Goal: Task Accomplishment & Management: Complete application form

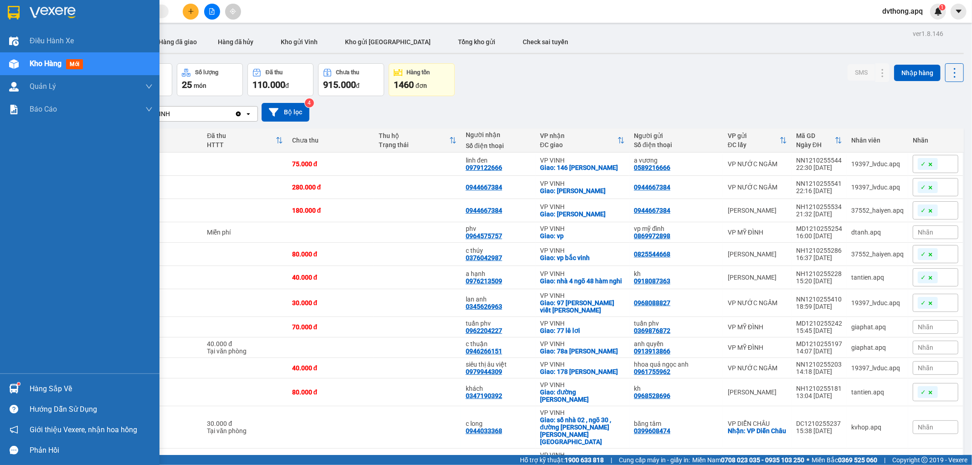
click at [13, 63] on img at bounding box center [14, 64] width 10 height 10
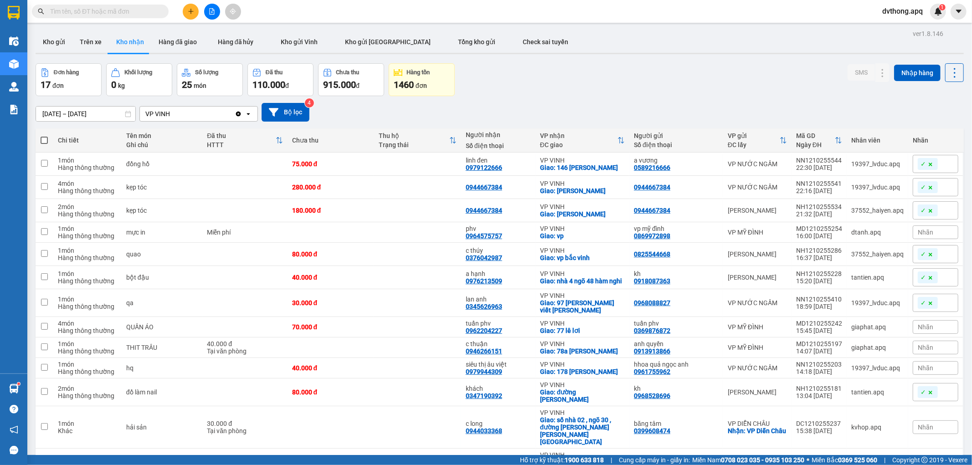
click at [536, 89] on div "Đơn hàng 17 đơn Khối lượng 0 kg Số lượng 25 món Đã thu 110.000 đ Chưa thu 915.0…" at bounding box center [500, 79] width 928 height 33
click at [209, 12] on icon "file-add" at bounding box center [212, 11] width 6 height 6
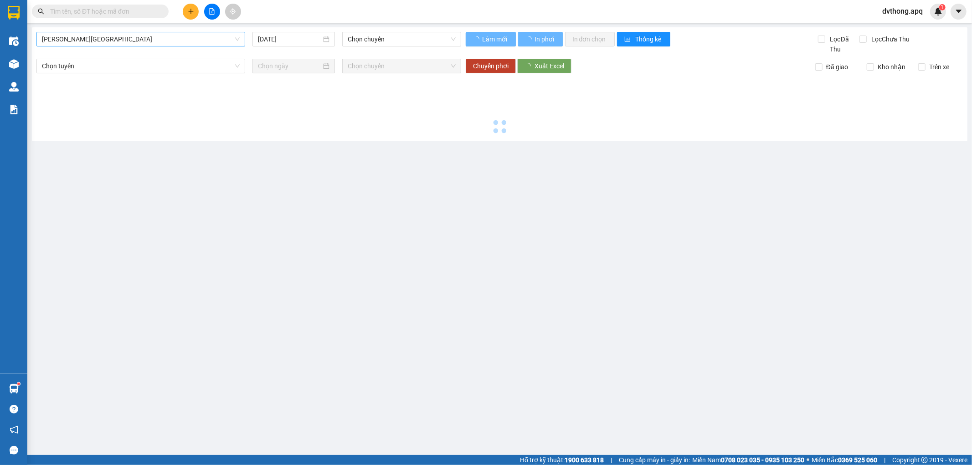
click at [143, 42] on span "Gia Lâm - Mỹ Đình" at bounding box center [141, 39] width 198 height 14
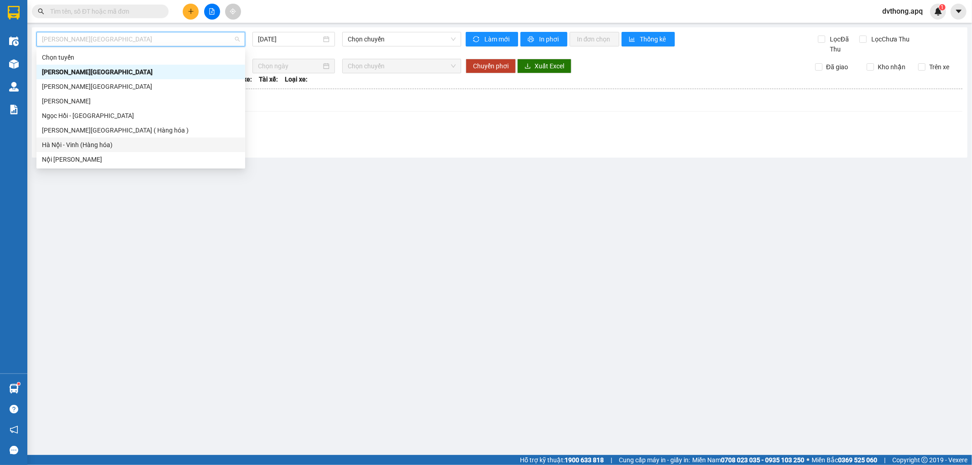
click at [137, 144] on div "Hà Nội - Vinh (Hàng hóa)" at bounding box center [141, 145] width 198 height 10
type input "13/10/2025"
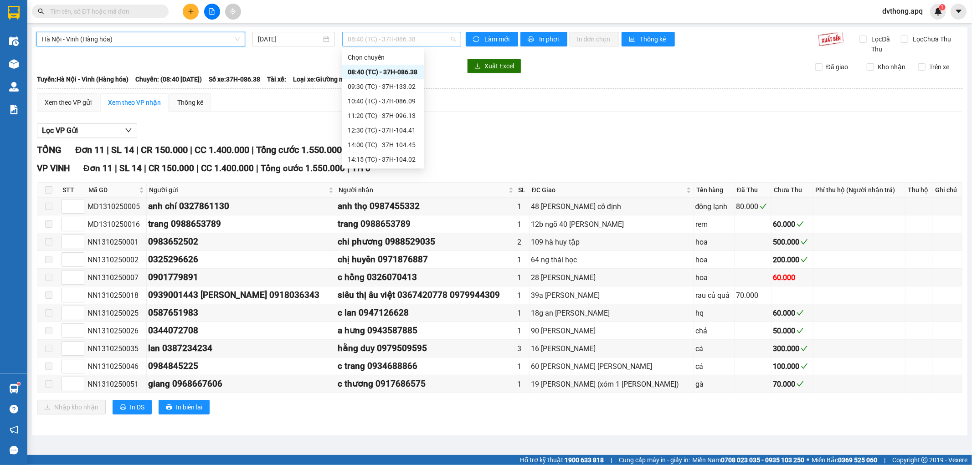
click at [394, 39] on span "08:40 (TC) - 37H-086.38" at bounding box center [402, 39] width 108 height 14
click at [397, 158] on div "15:30 (TC) - 37H-133.03" at bounding box center [383, 160] width 71 height 10
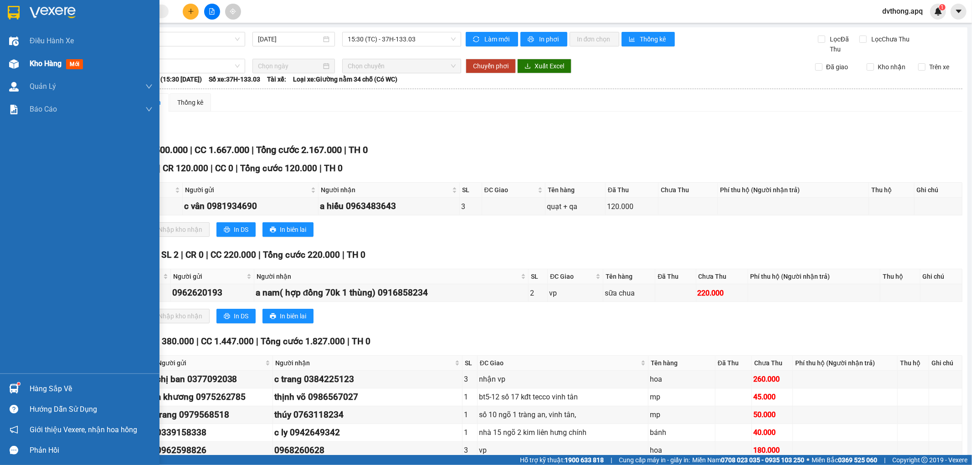
click at [28, 71] on div "Kho hàng mới" at bounding box center [80, 63] width 160 height 23
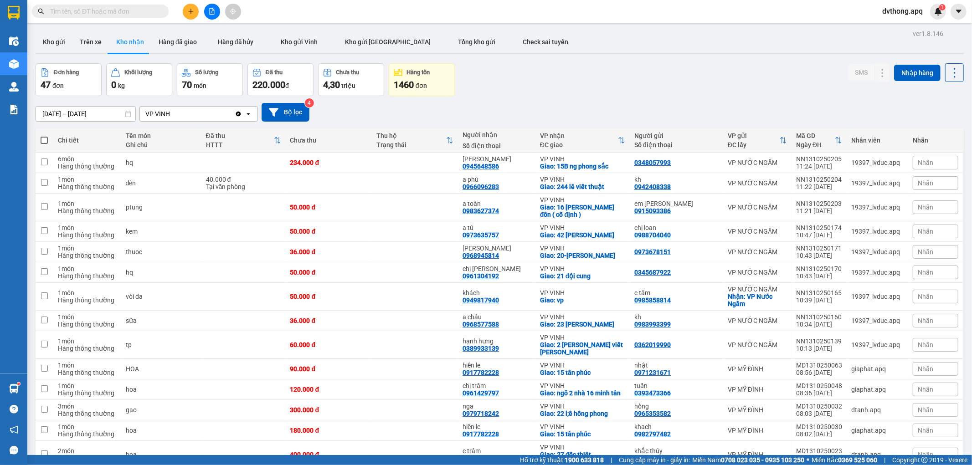
click at [628, 93] on div "Đơn hàng 47 đơn Khối lượng 0 kg Số lượng 70 món Đã thu 220.000 đ Chưa thu 4,30 …" at bounding box center [500, 79] width 928 height 33
click at [445, 52] on button "Tổng kho gửi" at bounding box center [477, 42] width 65 height 22
type input "06/10/2025 – 13/10/2025"
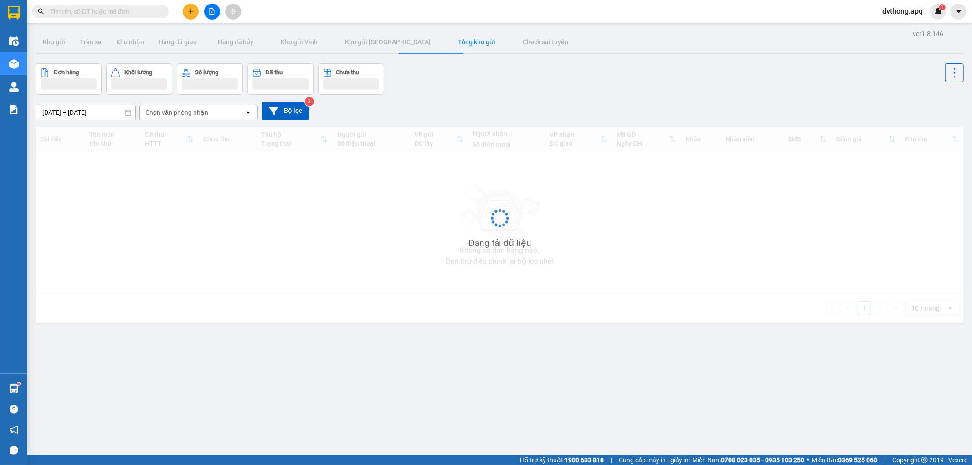
click at [579, 81] on div "Đơn hàng Khối lượng Số lượng Đã thu Chưa thu" at bounding box center [500, 78] width 928 height 31
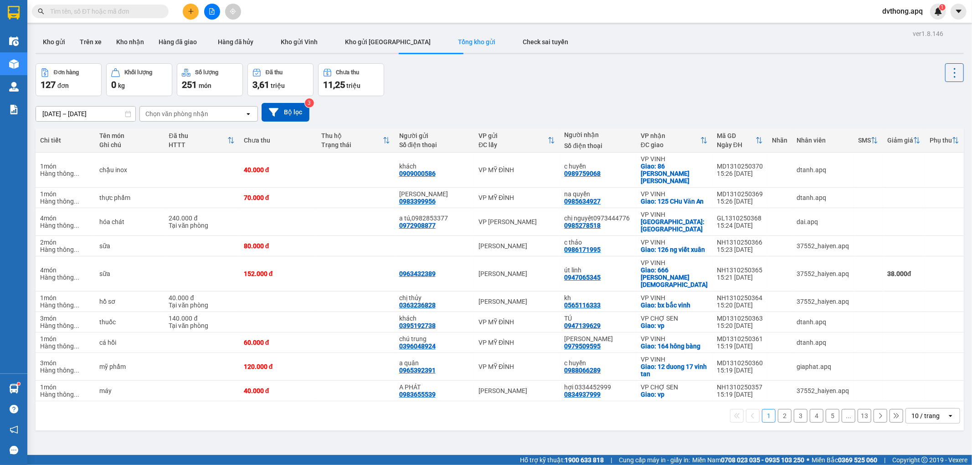
click at [598, 80] on div "Đơn hàng 127 đơn Khối lượng 0 kg Số lượng 251 món Đã thu 3,61 triệu Chưa thu 11…" at bounding box center [500, 79] width 928 height 33
click at [498, 82] on div "Đơn hàng 127 đơn Khối lượng 0 kg Số lượng 251 món Đã thu 3,61 triệu Chưa thu 11…" at bounding box center [500, 79] width 928 height 33
click at [613, 80] on div "Đơn hàng 127 đơn Khối lượng 0 kg Số lượng 251 món Đã thu 3,61 triệu Chưa thu 11…" at bounding box center [500, 79] width 928 height 33
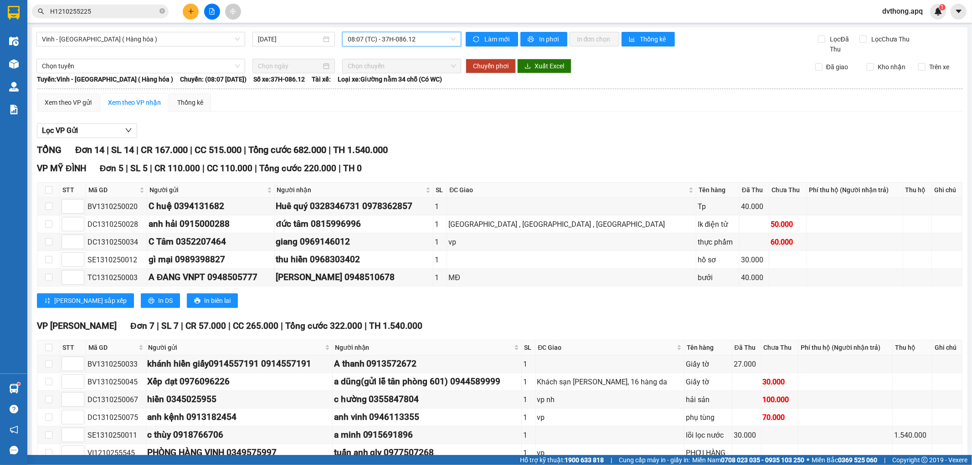
click at [634, 131] on div "Lọc VP Gửi" at bounding box center [500, 131] width 926 height 15
click at [411, 40] on span "08:07 (TC) - 37H-086.12" at bounding box center [402, 39] width 108 height 14
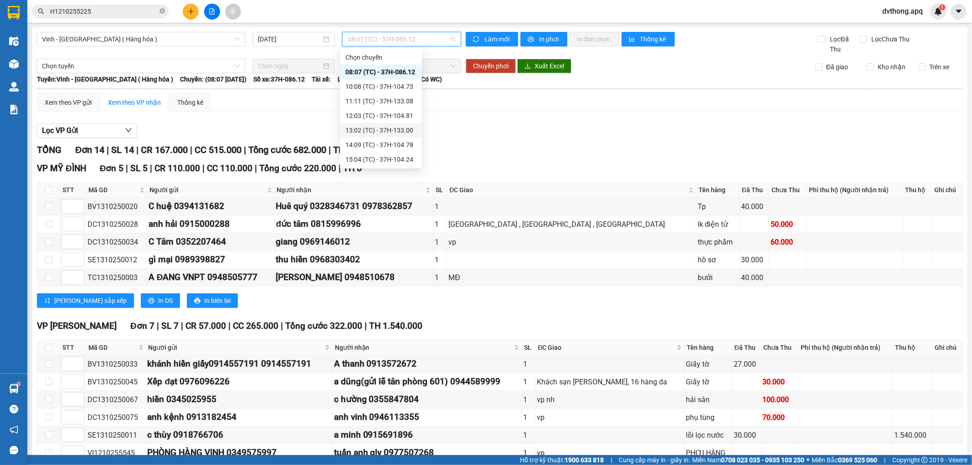
scroll to position [15, 0]
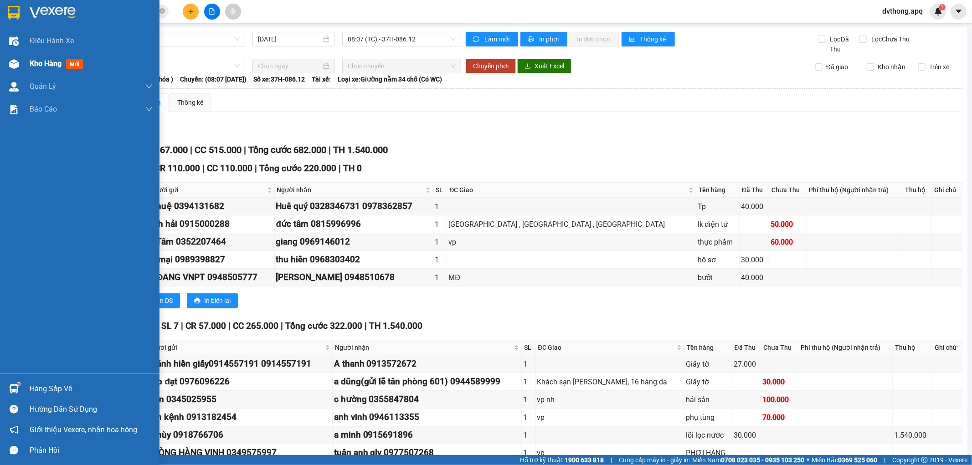
click at [18, 64] on img at bounding box center [14, 64] width 10 height 10
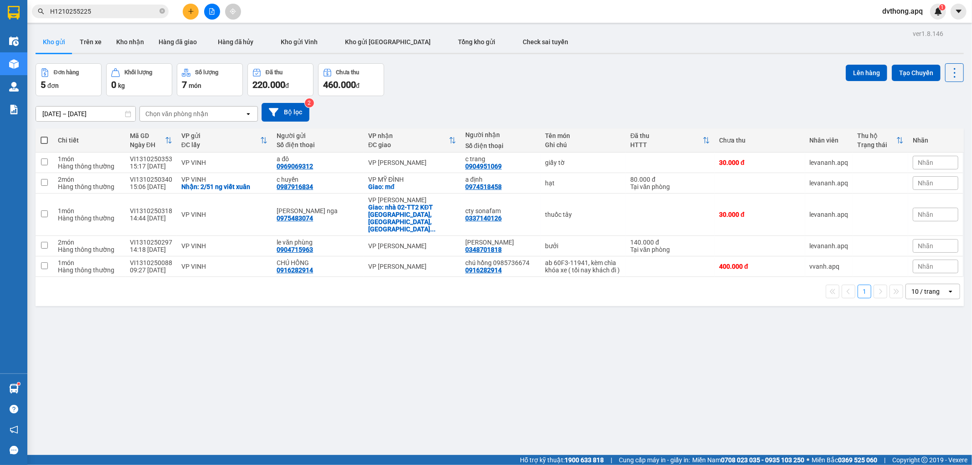
click at [471, 96] on div "11/10/2025 – 13/10/2025 Press the down arrow key to interact with the calendar …" at bounding box center [500, 112] width 928 height 32
click at [207, 7] on button at bounding box center [212, 12] width 16 height 16
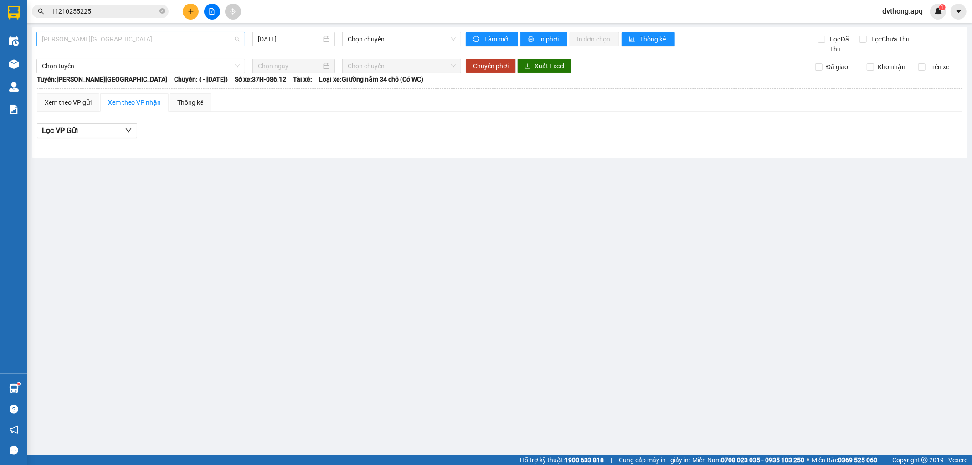
click at [123, 41] on span "Gia Lâm - Mỹ Đình" at bounding box center [141, 39] width 198 height 14
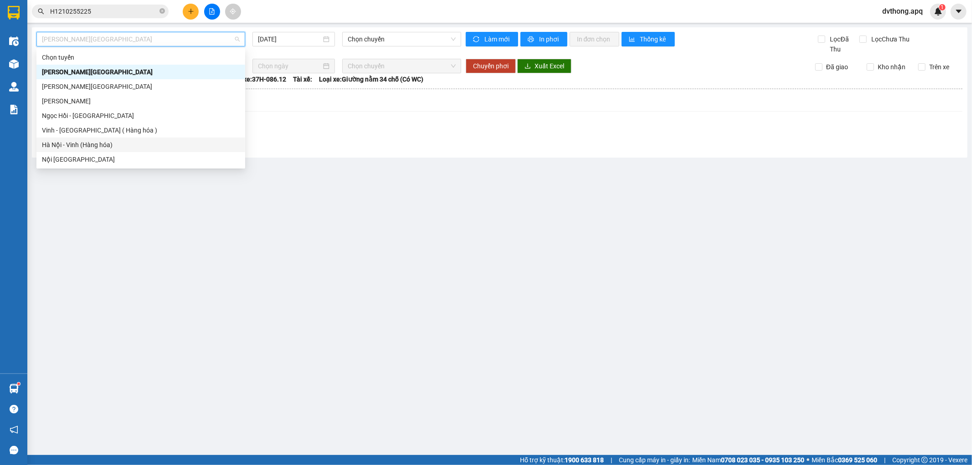
click at [123, 143] on div "Hà Nội - Vinh (Hàng hóa)" at bounding box center [141, 145] width 198 height 10
type input "13/10/2025"
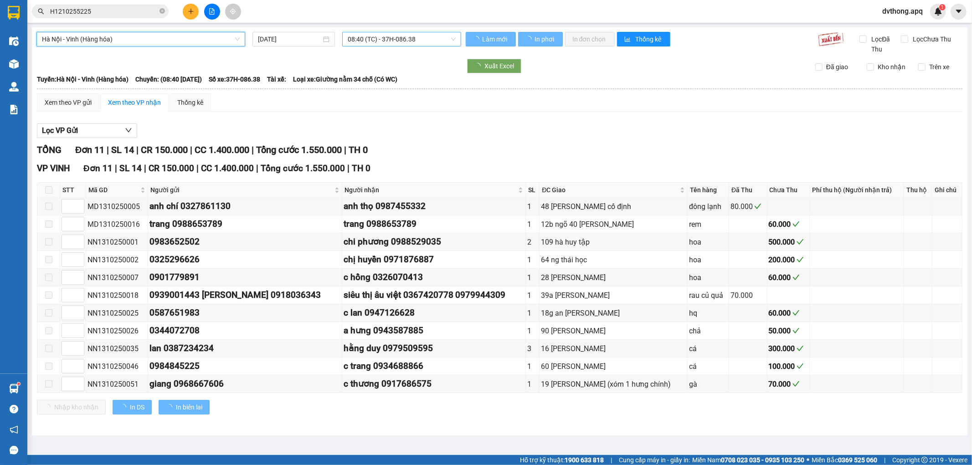
click at [379, 37] on span "08:40 (TC) - 37H-086.38" at bounding box center [402, 39] width 108 height 14
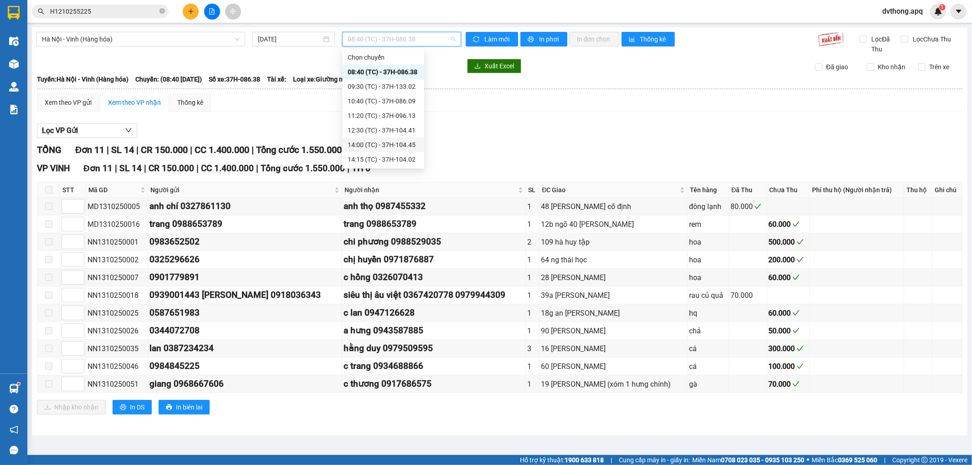
click at [387, 144] on div "14:00 (TC) - 37H-104.45" at bounding box center [383, 145] width 71 height 10
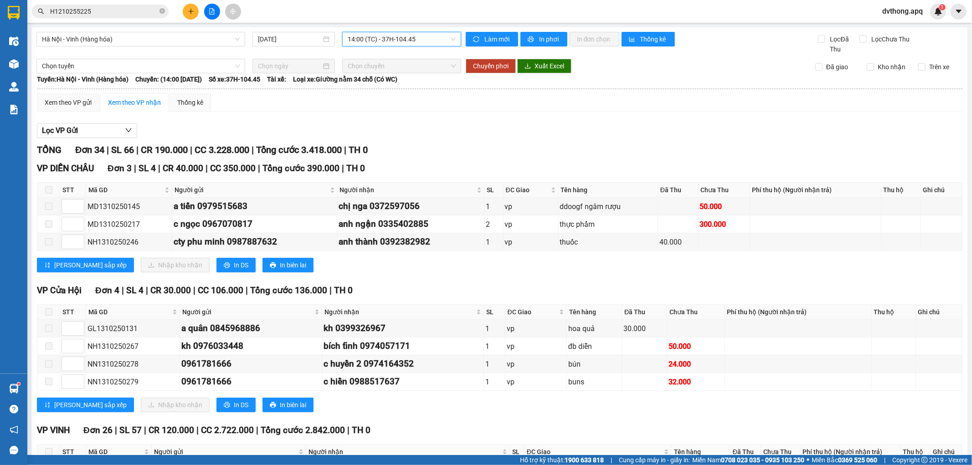
click at [362, 45] on span "14:00 (TC) - 37H-104.45" at bounding box center [402, 39] width 108 height 14
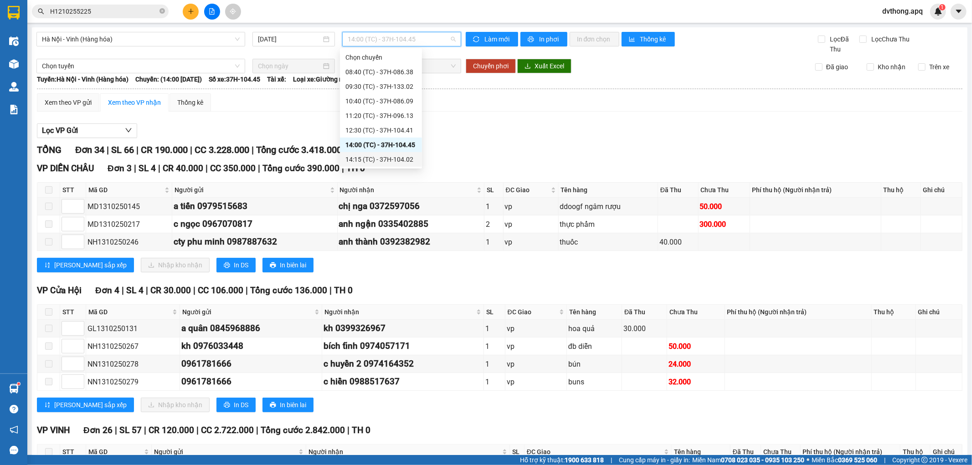
click at [392, 158] on div "14:15 (TC) - 37H-104.02" at bounding box center [380, 160] width 71 height 10
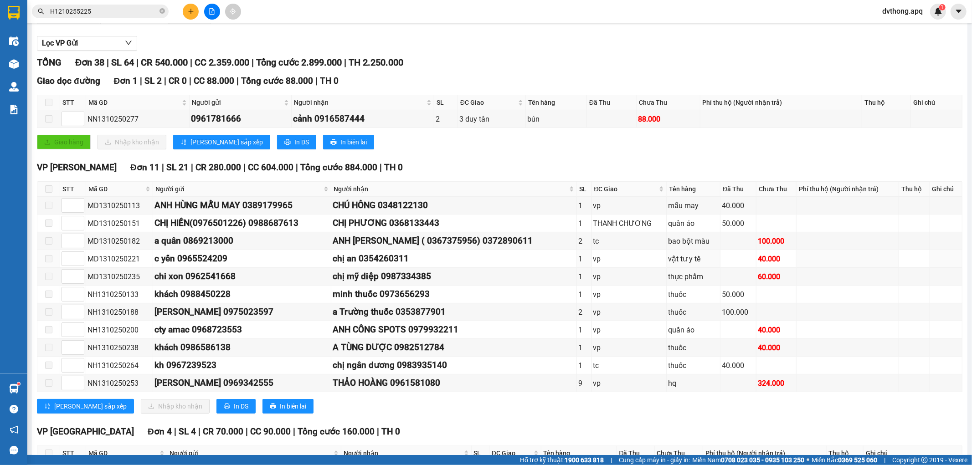
scroll to position [37, 0]
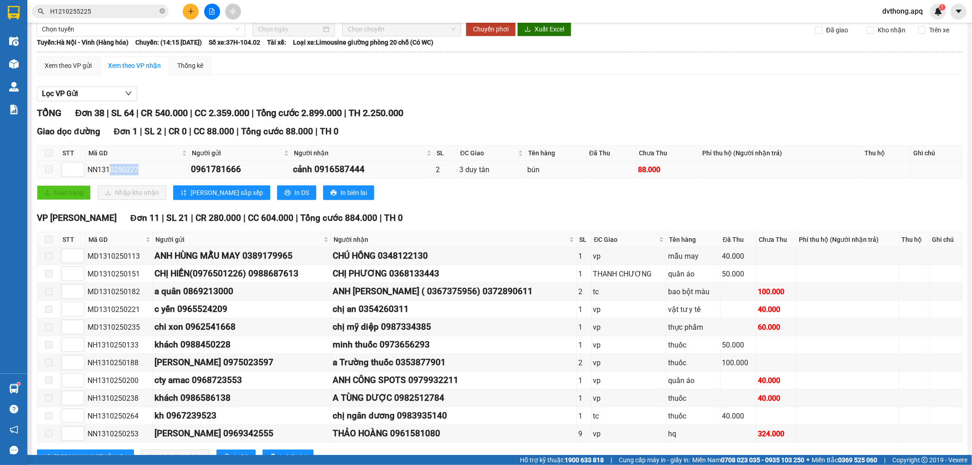
drag, startPoint x: 108, startPoint y: 168, endPoint x: 157, endPoint y: 170, distance: 48.8
click at [157, 170] on div "NN1310250277" at bounding box center [138, 169] width 100 height 11
click at [486, 187] on div "Giao hàng Nhập kho nhận Lưu sắp xếp In DS In biên lai" at bounding box center [500, 193] width 926 height 15
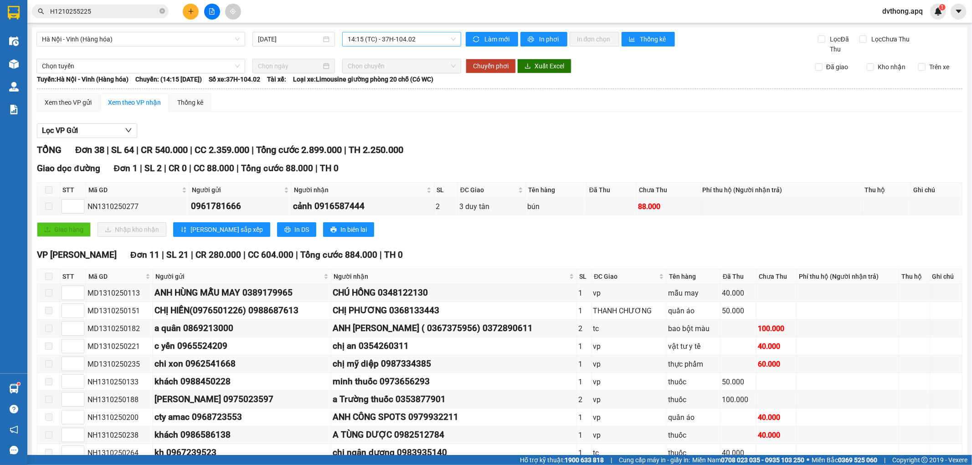
click at [372, 42] on span "14:15 (TC) - 37H-104.02" at bounding box center [402, 39] width 108 height 14
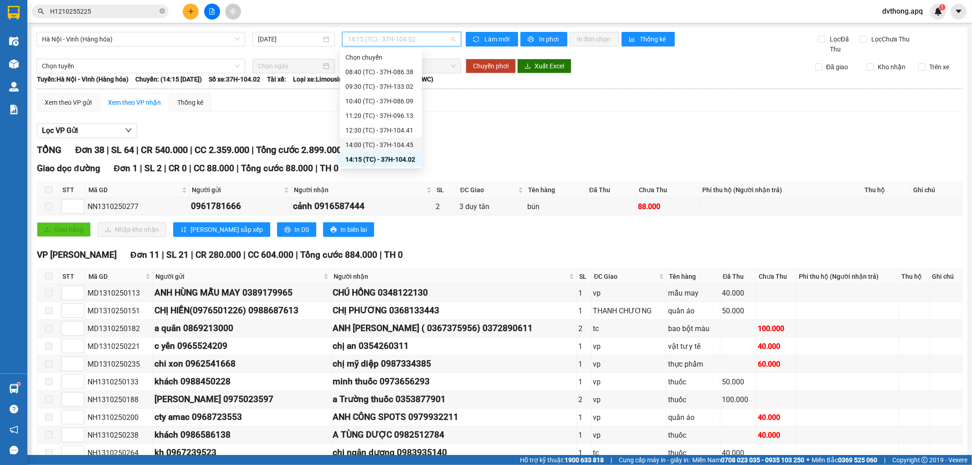
click at [406, 147] on div "14:00 (TC) - 37H-104.45" at bounding box center [380, 145] width 71 height 10
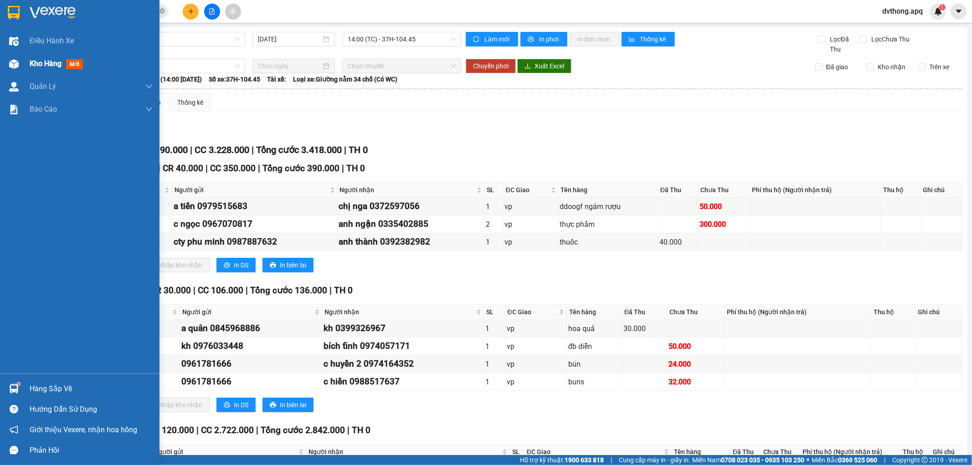
click at [0, 65] on div "Kho hàng mới" at bounding box center [80, 63] width 160 height 23
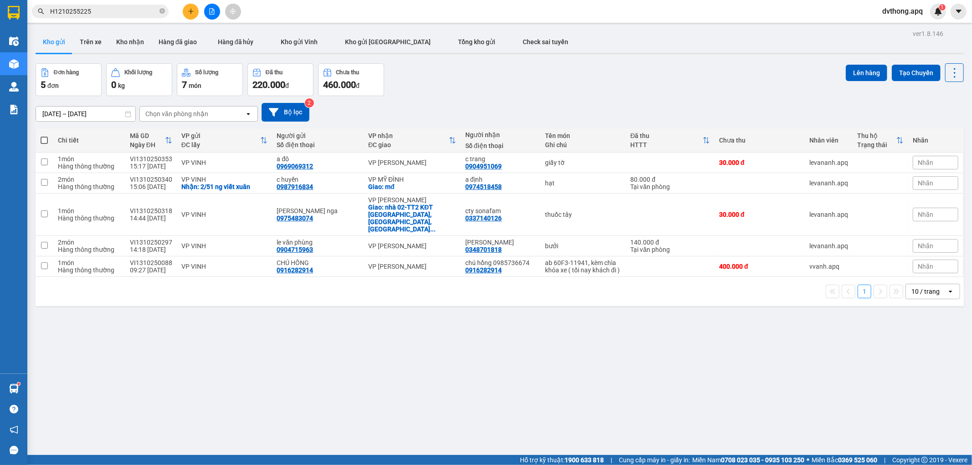
click at [209, 10] on icon "file-add" at bounding box center [212, 11] width 6 height 6
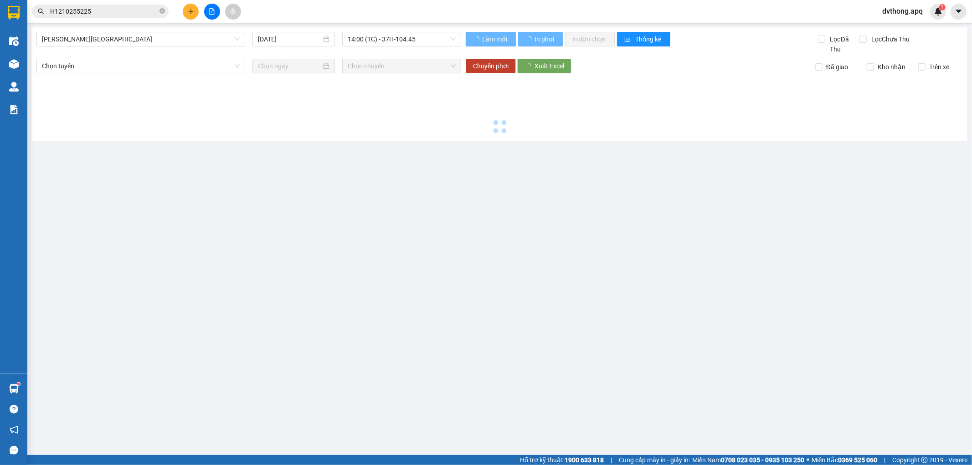
click at [129, 46] on div "Gia Lâm - Mỹ Đình 13/10/2025 14:00 (TC) - 37H-104.45" at bounding box center [248, 43] width 425 height 22
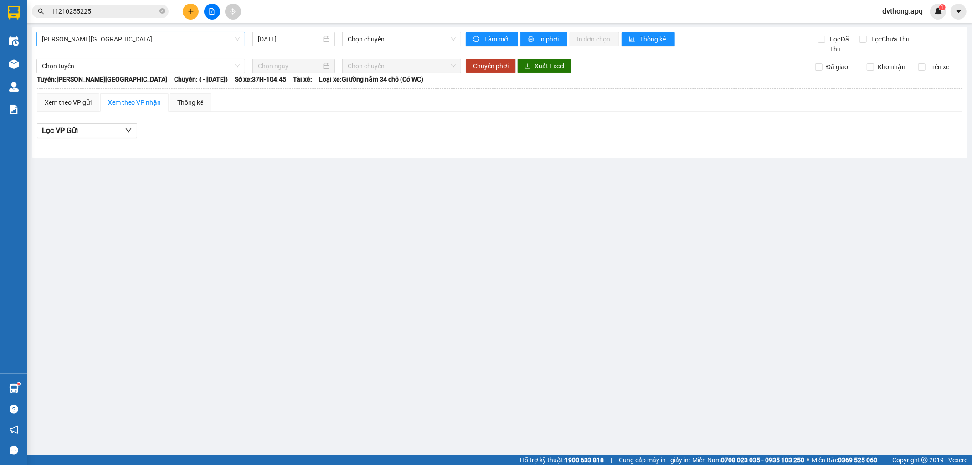
click at [129, 42] on span "Gia Lâm - Mỹ Đình" at bounding box center [141, 39] width 198 height 14
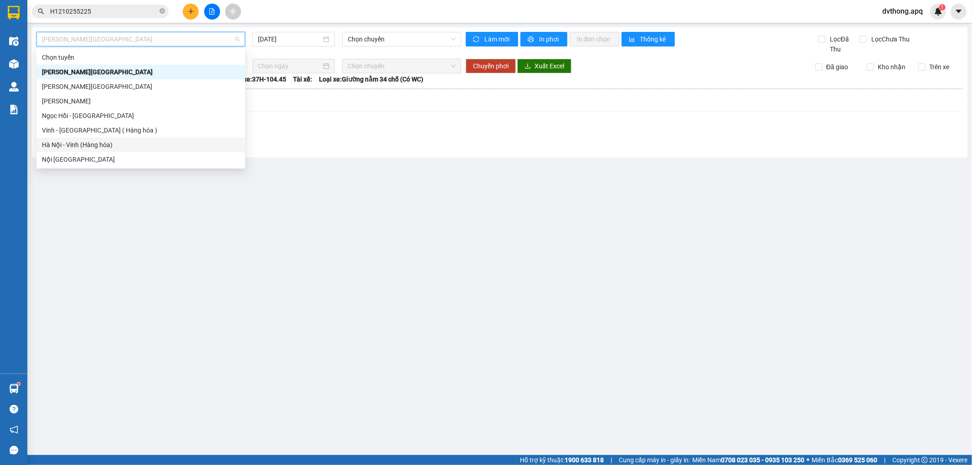
click at [130, 140] on div "Hà Nội - Vinh (Hàng hóa)" at bounding box center [141, 145] width 198 height 10
type input "13/10/2025"
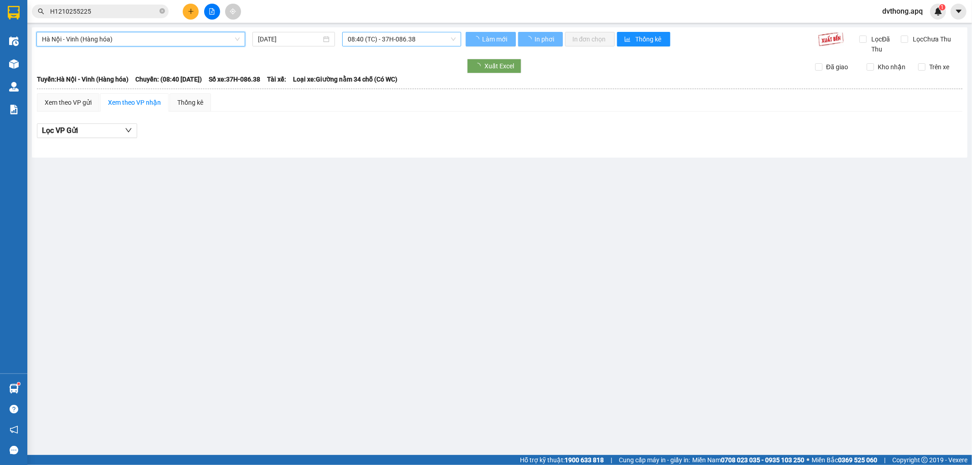
click at [395, 44] on span "08:40 (TC) - 37H-086.38" at bounding box center [402, 39] width 108 height 14
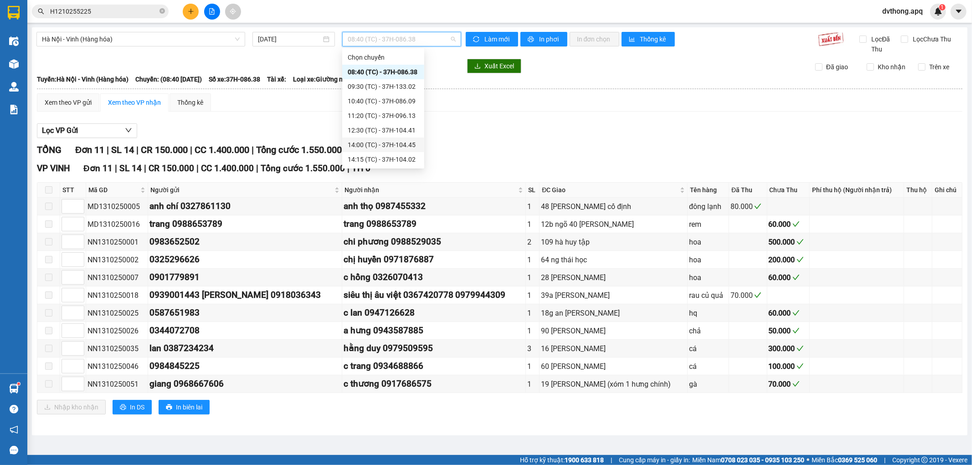
click at [394, 150] on div "14:00 (TC) - 37H-104.45" at bounding box center [383, 145] width 82 height 15
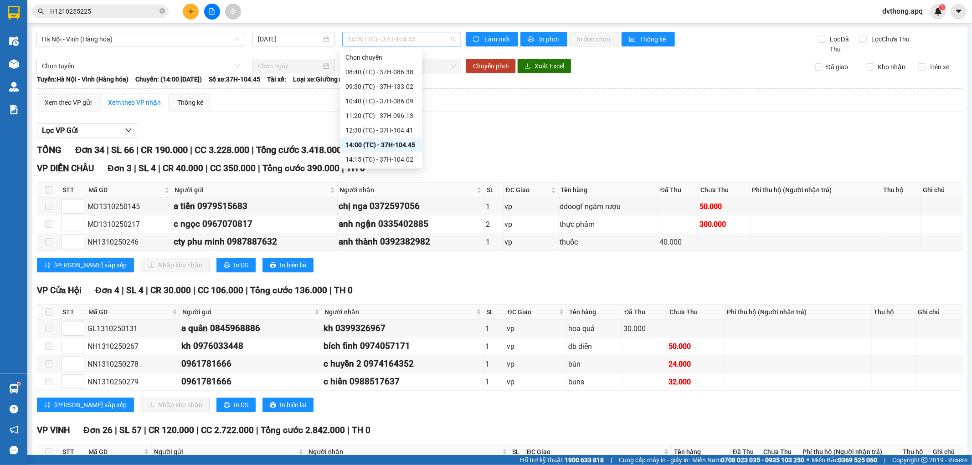
click at [362, 32] on span "14:00 (TC) - 37H-104.45" at bounding box center [402, 39] width 108 height 14
click at [381, 156] on div "14:15 (TC) - 37H-104.02" at bounding box center [380, 160] width 71 height 10
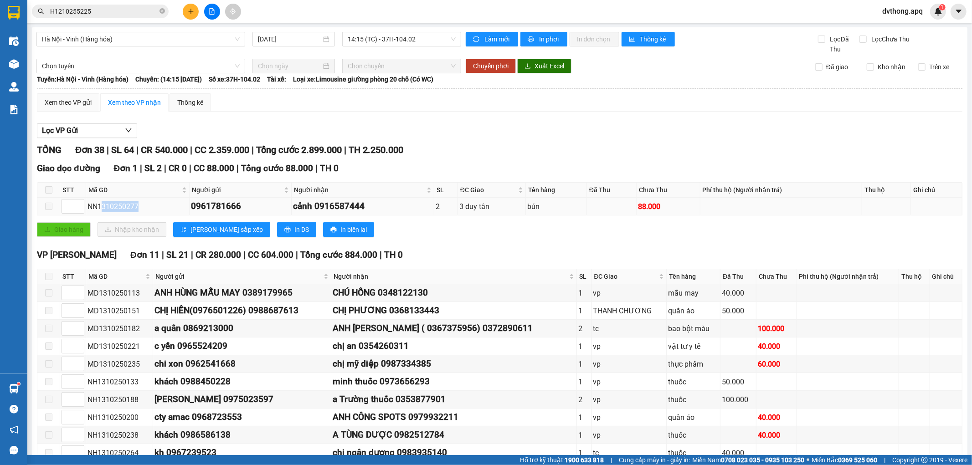
drag, startPoint x: 103, startPoint y: 205, endPoint x: 149, endPoint y: 209, distance: 45.7
click at [149, 209] on div "NN1310250277" at bounding box center [138, 206] width 100 height 11
copy div "310250277"
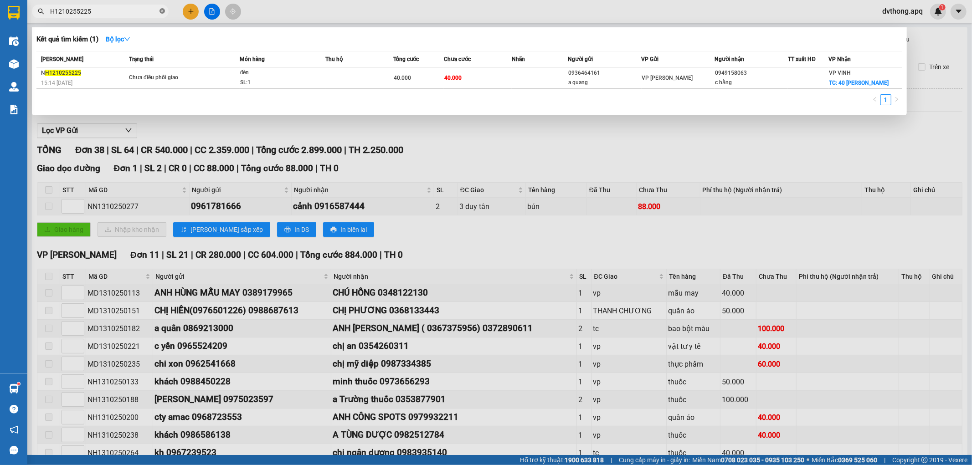
click at [165, 14] on span at bounding box center [162, 11] width 5 height 9
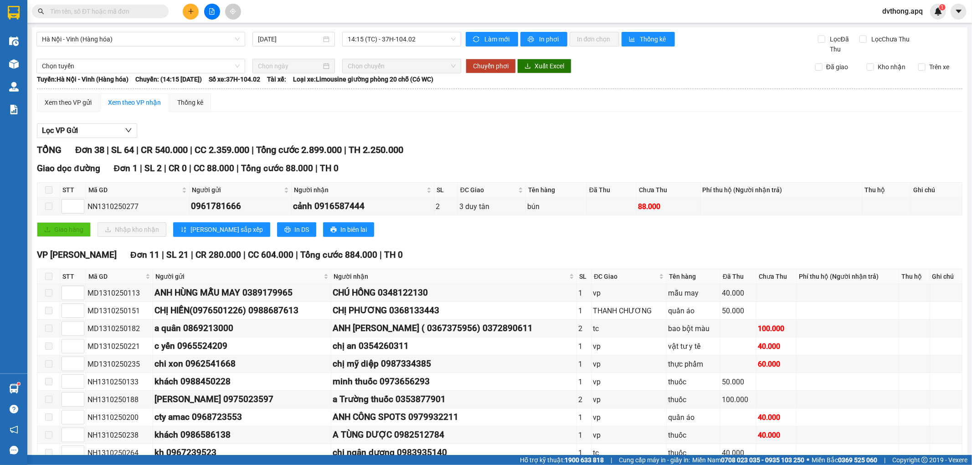
click at [158, 12] on span at bounding box center [100, 12] width 137 height 14
click at [153, 11] on input "text" at bounding box center [104, 11] width 108 height 10
paste input "310250277"
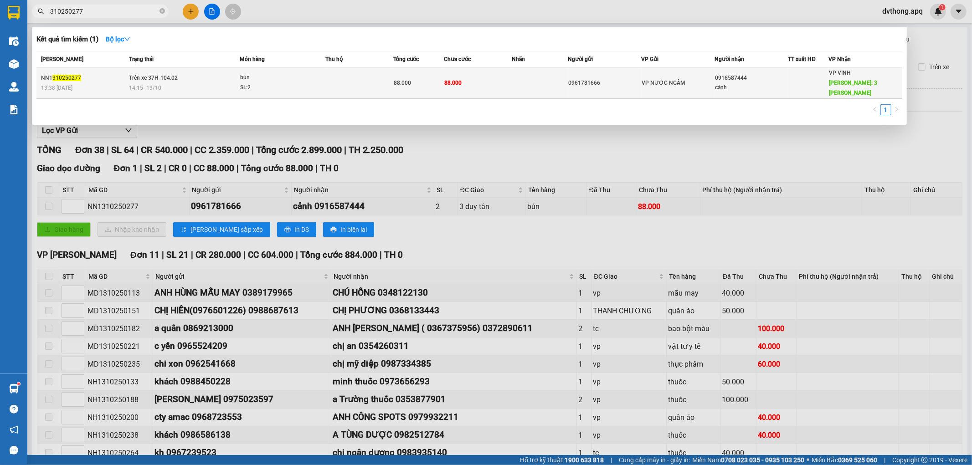
type input "310250277"
click at [169, 83] on div "14:15 - 13/10" at bounding box center [184, 88] width 110 height 10
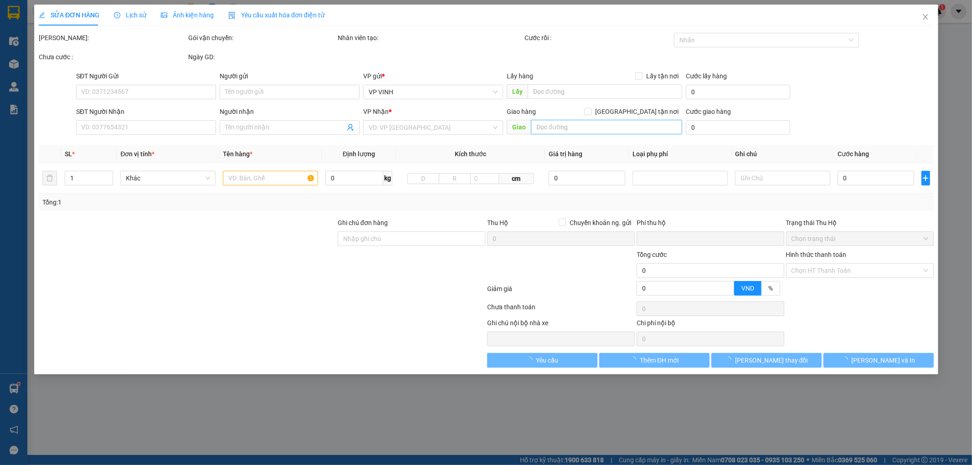
type input "0961781666"
type input "0916587444"
type input "cảnh"
type input "3 duy tân"
type input "0"
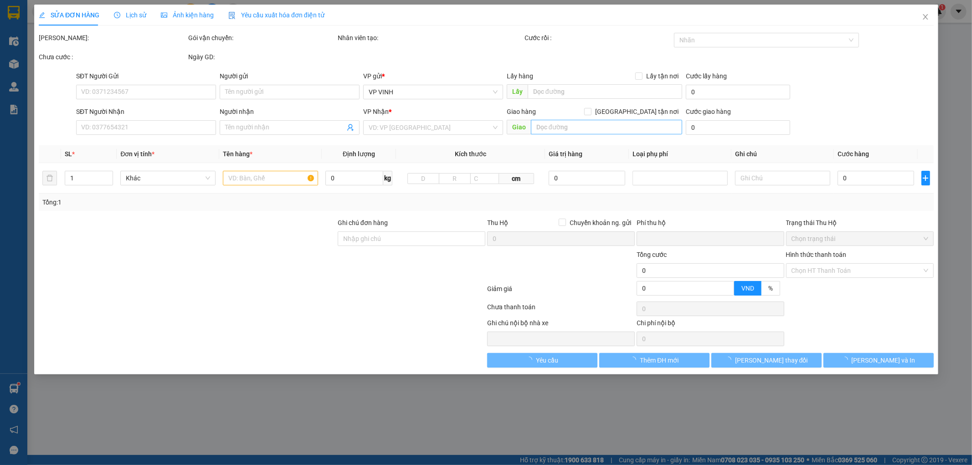
type input "88.000"
type input "20"
type input "88.000"
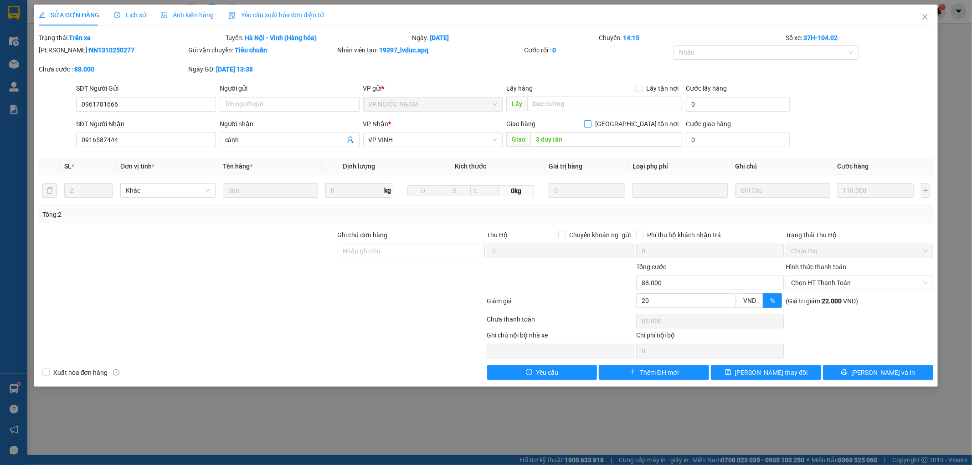
click at [635, 120] on label "Giao tận nơi" at bounding box center [633, 124] width 98 height 10
click at [591, 120] on input "Giao tận nơi" at bounding box center [587, 123] width 6 height 6
checkbox input "true"
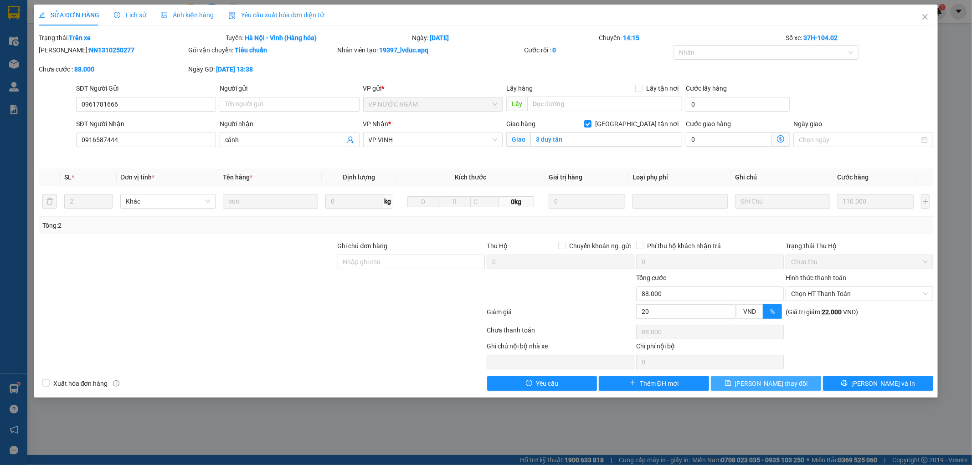
click at [731, 387] on icon "save" at bounding box center [728, 384] width 6 height 6
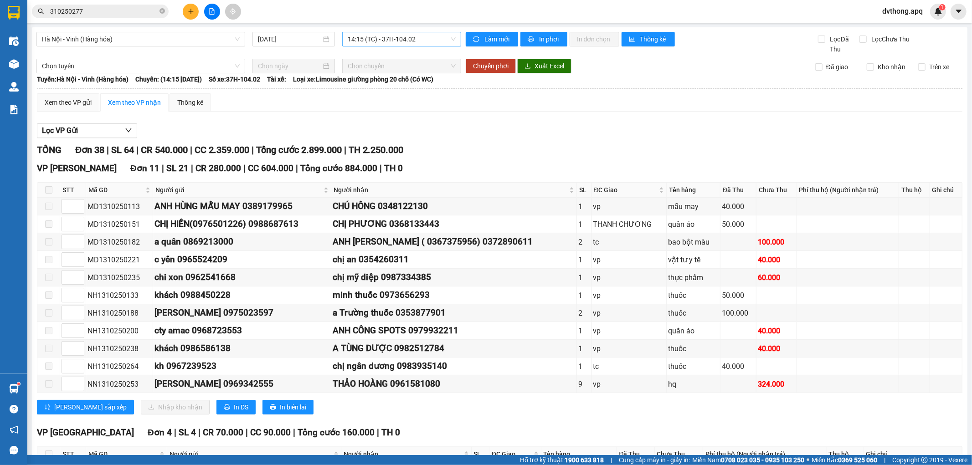
click at [379, 35] on span "14:15 (TC) - 37H-104.02" at bounding box center [402, 39] width 108 height 14
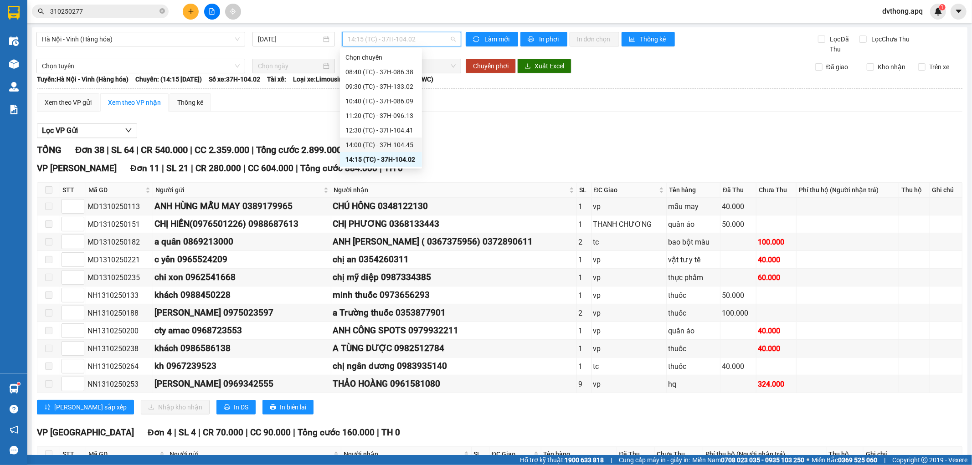
click at [385, 146] on div "14:00 (TC) - 37H-104.45" at bounding box center [380, 145] width 71 height 10
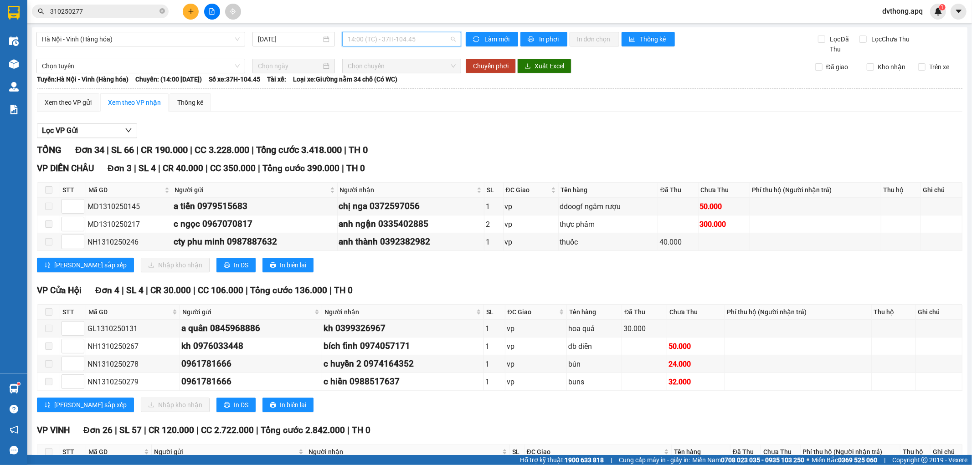
click at [366, 38] on span "14:00 (TC) - 37H-104.45" at bounding box center [402, 39] width 108 height 14
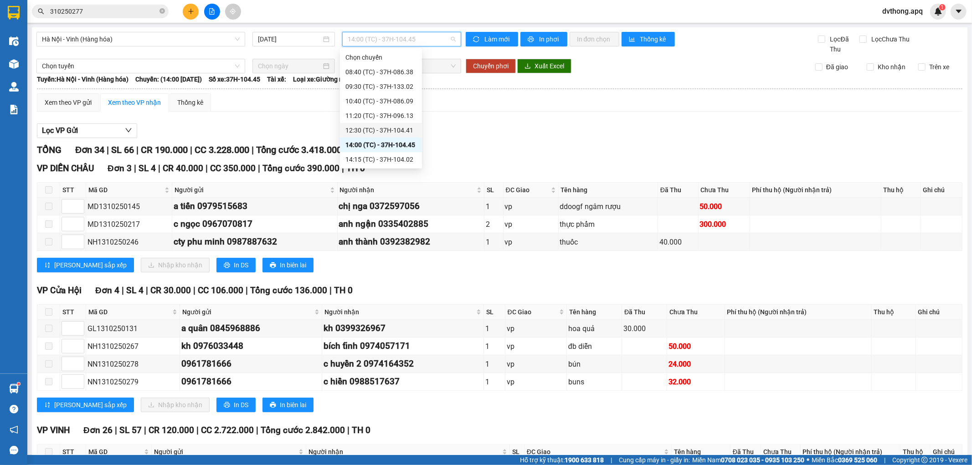
scroll to position [15, 0]
click at [397, 158] on div "15:30 (TC) - 37H-133.03" at bounding box center [380, 160] width 71 height 10
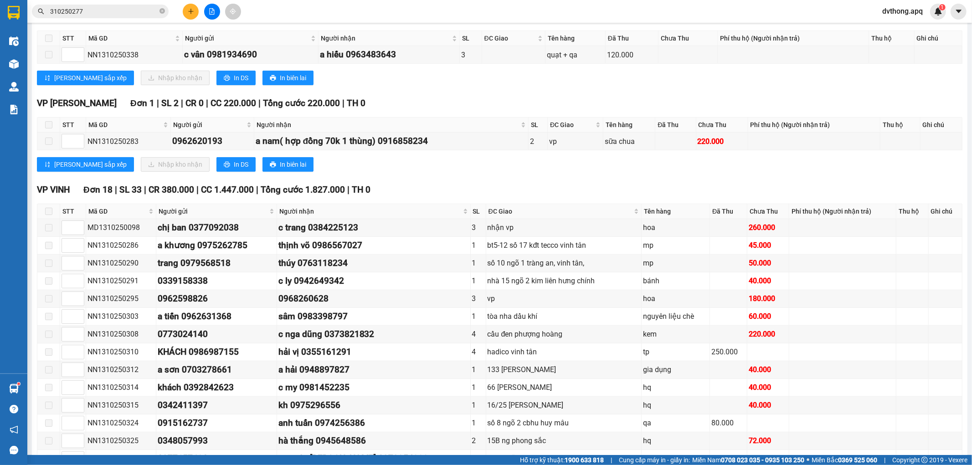
scroll to position [285, 0]
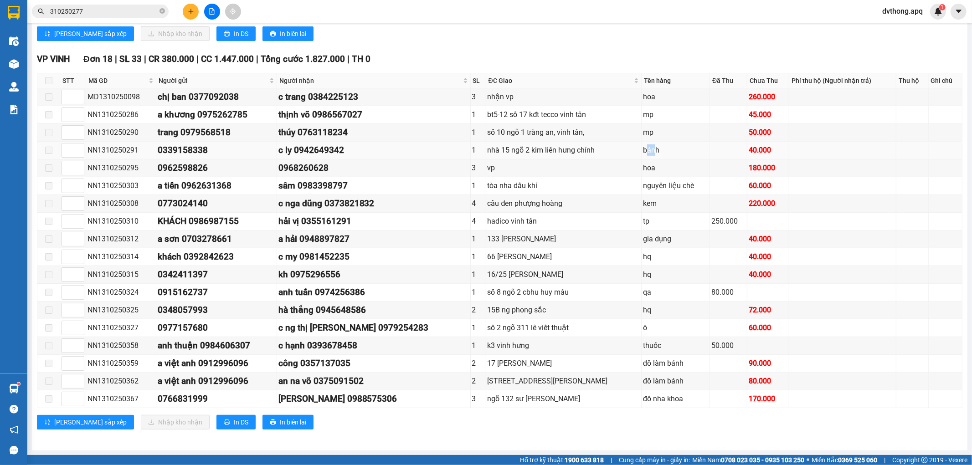
click at [643, 149] on div "bánh" at bounding box center [675, 149] width 65 height 11
drag, startPoint x: 609, startPoint y: 150, endPoint x: 643, endPoint y: 146, distance: 34.5
click at [643, 146] on tr "NN1310250291 0339158338 c ly 0942649342 1 nhà 15 ngõ 2 kim liên hưng chính bánh…" at bounding box center [499, 151] width 925 height 18
click at [643, 147] on div "bánh" at bounding box center [675, 149] width 65 height 11
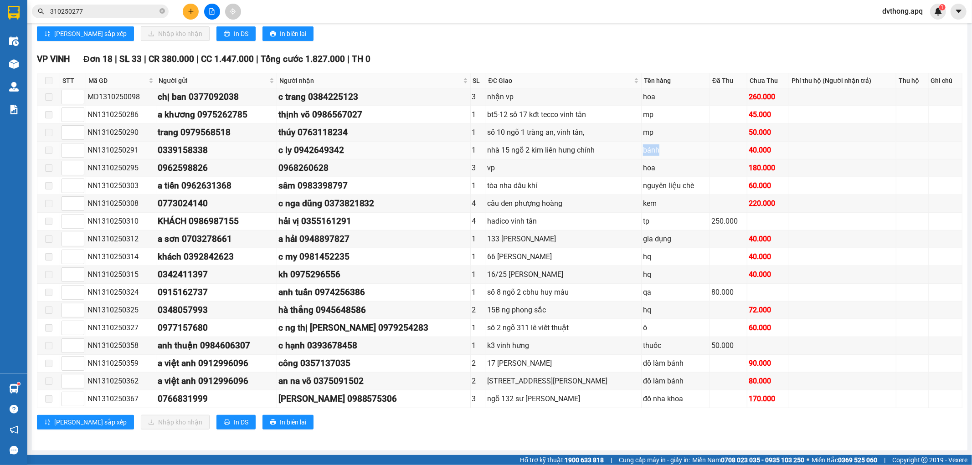
drag, startPoint x: 580, startPoint y: 140, endPoint x: 653, endPoint y: 148, distance: 73.4
click at [653, 148] on tr "NN1310250291 0339158338 c ly 0942649342 1 nhà 15 ngõ 2 kim liên hưng chính bánh…" at bounding box center [499, 151] width 925 height 18
click at [643, 152] on div "bánh" at bounding box center [675, 149] width 65 height 11
drag, startPoint x: 600, startPoint y: 171, endPoint x: 661, endPoint y: 166, distance: 61.8
click at [661, 166] on tr "NN1310250295 0962598826 0968260628 3 vp hoa 180.000" at bounding box center [499, 169] width 925 height 18
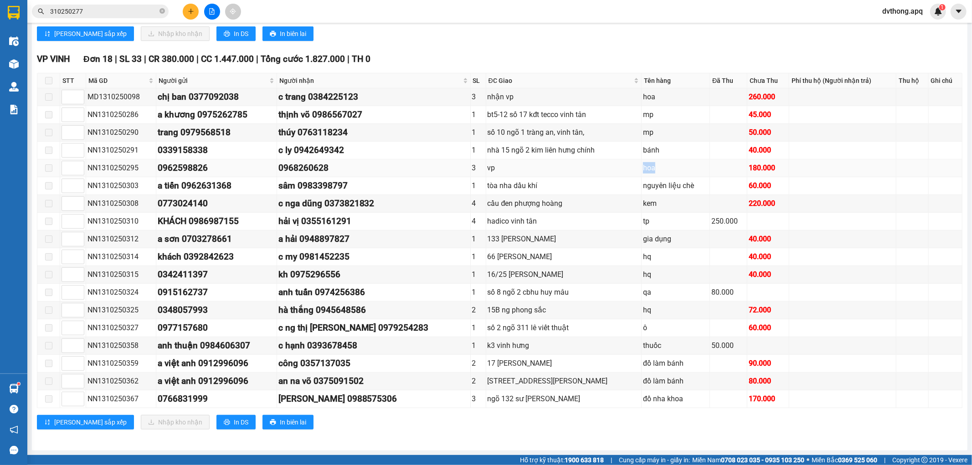
click at [642, 160] on td "hoa" at bounding box center [676, 169] width 68 height 18
drag, startPoint x: 616, startPoint y: 207, endPoint x: 644, endPoint y: 204, distance: 27.9
click at [643, 204] on td "kem" at bounding box center [676, 204] width 68 height 18
click at [610, 201] on div "cầu đen phượng hoàng" at bounding box center [564, 203] width 153 height 11
drag, startPoint x: 612, startPoint y: 187, endPoint x: 659, endPoint y: 185, distance: 47.0
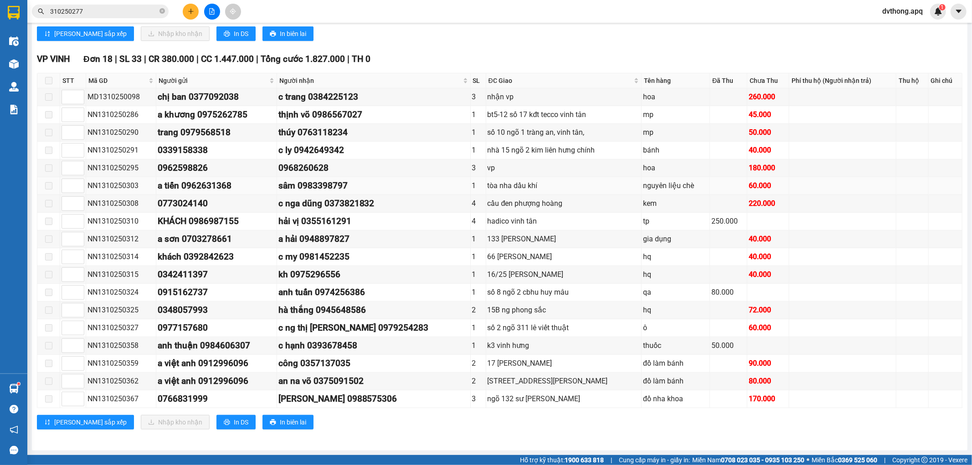
click at [659, 185] on tr "NN1310250303 a tiến 0962631368 sâm 0983398797 1 tòa nha dầu khí nguyên liệu chè…" at bounding box center [499, 186] width 925 height 18
click at [643, 181] on div "nguyên liệu chè" at bounding box center [675, 185] width 65 height 11
drag, startPoint x: 619, startPoint y: 257, endPoint x: 658, endPoint y: 260, distance: 39.3
click at [658, 260] on div "hq" at bounding box center [675, 256] width 65 height 11
click at [642, 262] on td "hq" at bounding box center [676, 257] width 68 height 18
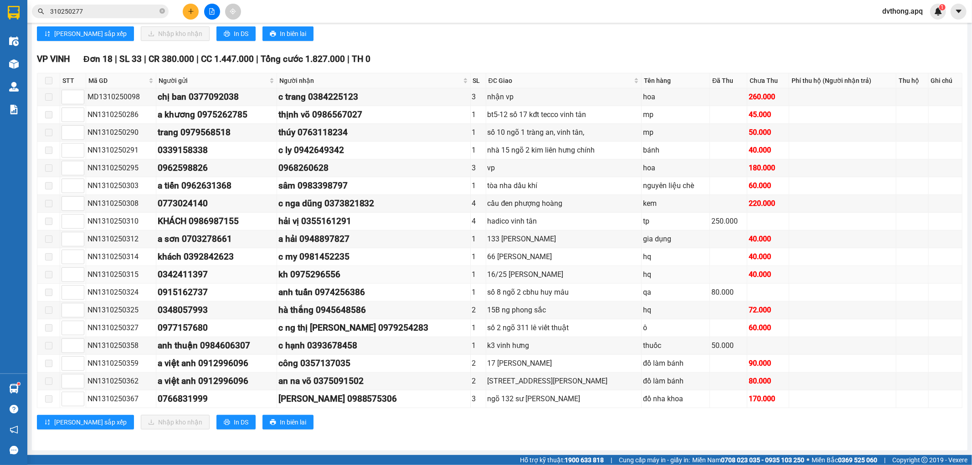
drag, startPoint x: 614, startPoint y: 268, endPoint x: 653, endPoint y: 269, distance: 38.3
click at [653, 269] on tr "NN1310250315 0342411397 kh 0975296556 1 16/25 trần nhật duật hq 40.000" at bounding box center [499, 275] width 925 height 18
click at [643, 276] on div "hq" at bounding box center [675, 274] width 65 height 11
drag, startPoint x: 615, startPoint y: 295, endPoint x: 666, endPoint y: 294, distance: 50.6
click at [664, 294] on td "qa" at bounding box center [676, 293] width 68 height 18
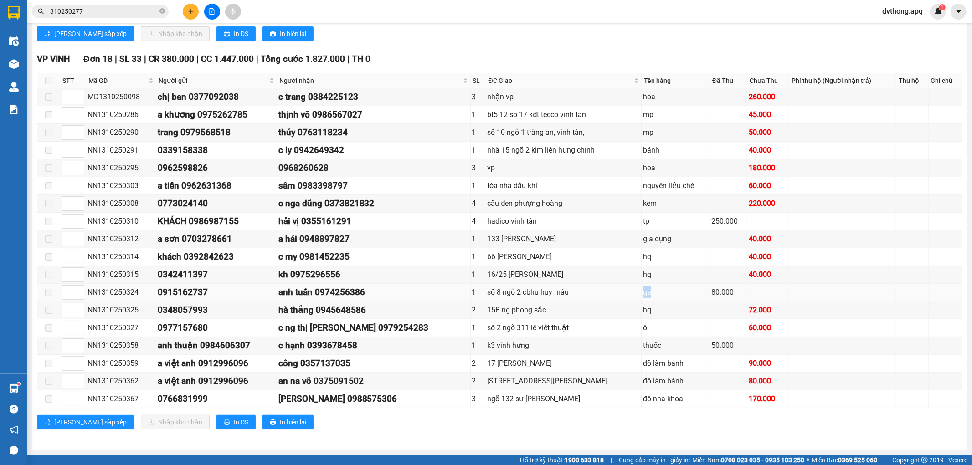
click at [643, 294] on div "qa" at bounding box center [675, 292] width 65 height 11
drag, startPoint x: 615, startPoint y: 307, endPoint x: 642, endPoint y: 309, distance: 26.5
click at [642, 308] on td "hq" at bounding box center [676, 311] width 68 height 18
click at [643, 311] on div "hq" at bounding box center [675, 309] width 65 height 11
drag, startPoint x: 605, startPoint y: 338, endPoint x: 675, endPoint y: 336, distance: 69.8
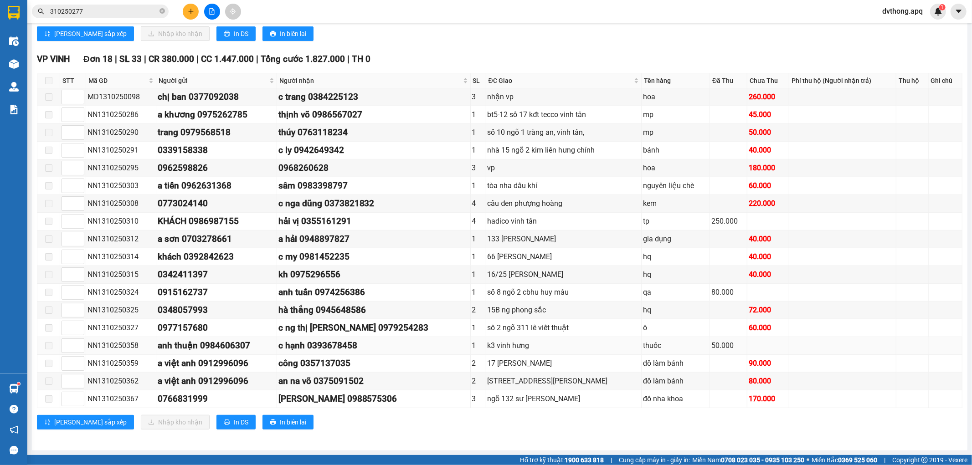
click at [672, 337] on tr "NN1310250358 anh thuận 0984606307 c hạnh 0393678458 1 k3 vinh hưng thuốc 50.000" at bounding box center [499, 346] width 925 height 18
click at [642, 335] on td "ô" at bounding box center [676, 329] width 68 height 18
drag, startPoint x: 592, startPoint y: 331, endPoint x: 686, endPoint y: 333, distance: 94.8
click at [686, 333] on tr "NN1310250327 0977157680 c ng thị ngọc hà 0979254283 1 số 2 ngõ 311 lê viết thuậ…" at bounding box center [499, 329] width 925 height 18
click at [664, 335] on td "ô" at bounding box center [676, 329] width 68 height 18
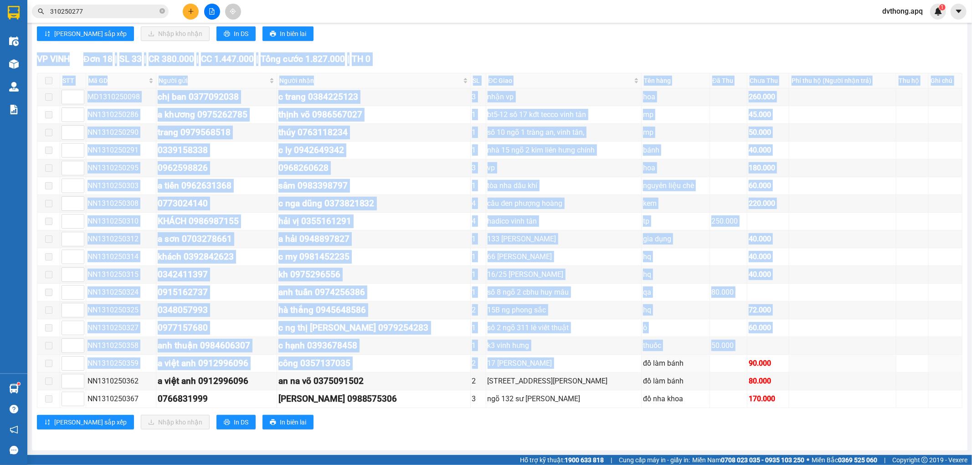
drag, startPoint x: 617, startPoint y: 358, endPoint x: 668, endPoint y: 409, distance: 72.2
click at [668, 409] on div "VP VINH Đơn 18 | SL 33 | CR 380.000 | CC 1.447.000 | Tổng cước 1.827.000 | TH 0…" at bounding box center [500, 244] width 926 height 384
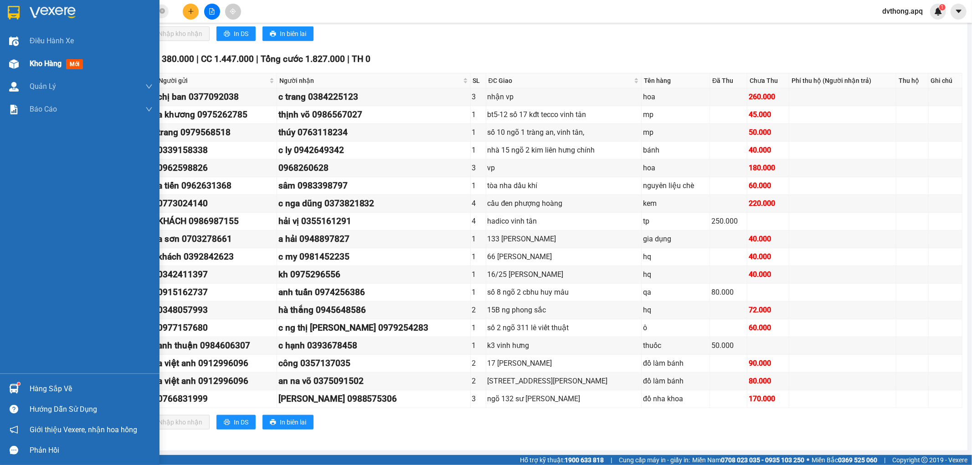
click at [24, 57] on div "Kho hàng mới" at bounding box center [80, 63] width 160 height 23
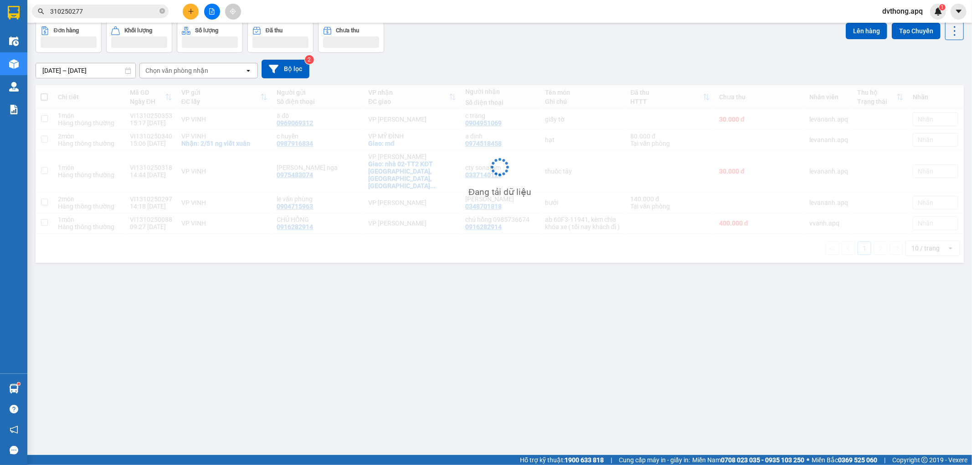
scroll to position [42, 0]
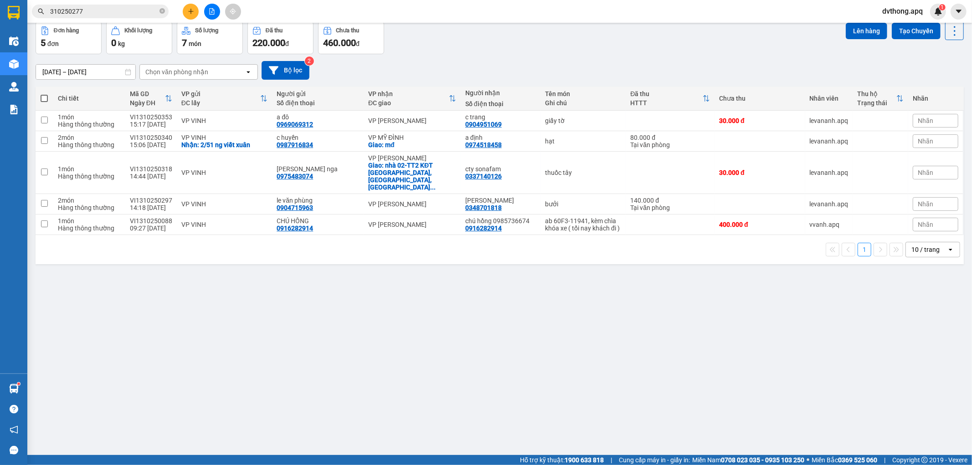
click at [579, 66] on div "11/10/2025 – 13/10/2025 Press the down arrow key to interact with the calendar …" at bounding box center [500, 70] width 928 height 19
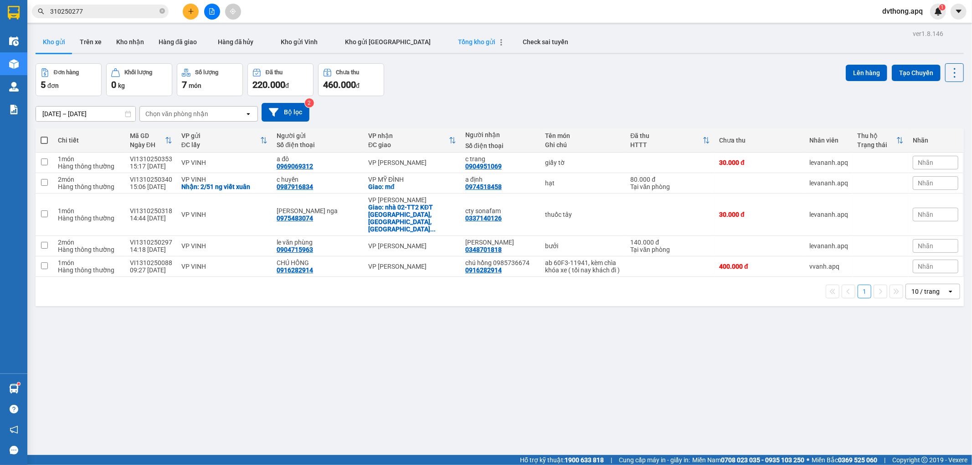
click at [459, 43] on span "Tổng kho gửi" at bounding box center [477, 41] width 37 height 7
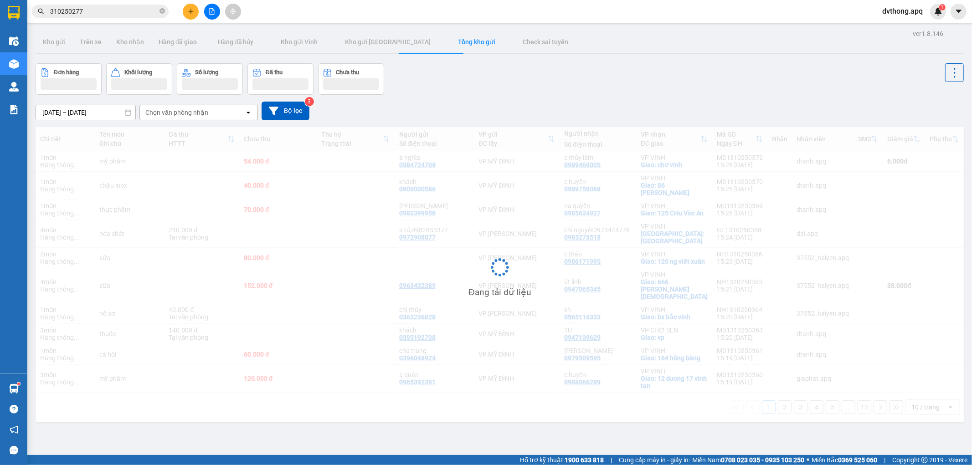
click at [684, 85] on div "Đơn hàng Khối lượng Số lượng Đã thu Chưa thu" at bounding box center [500, 78] width 928 height 31
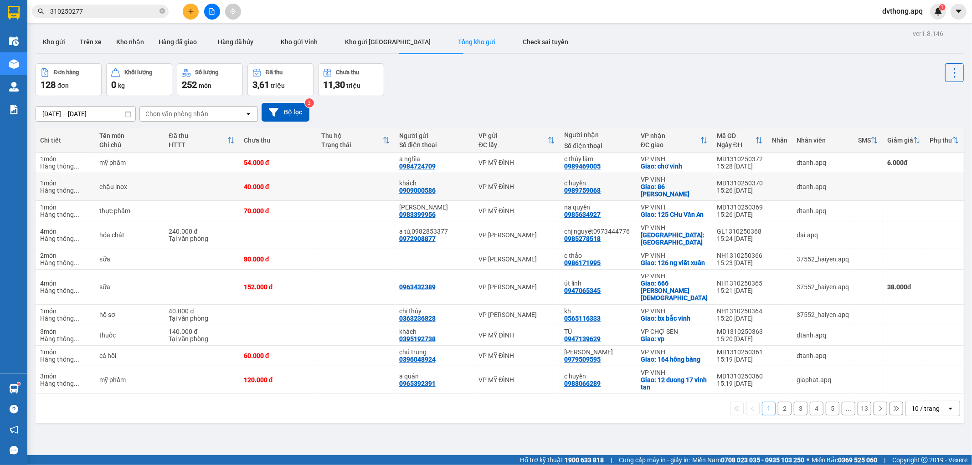
scroll to position [42, 0]
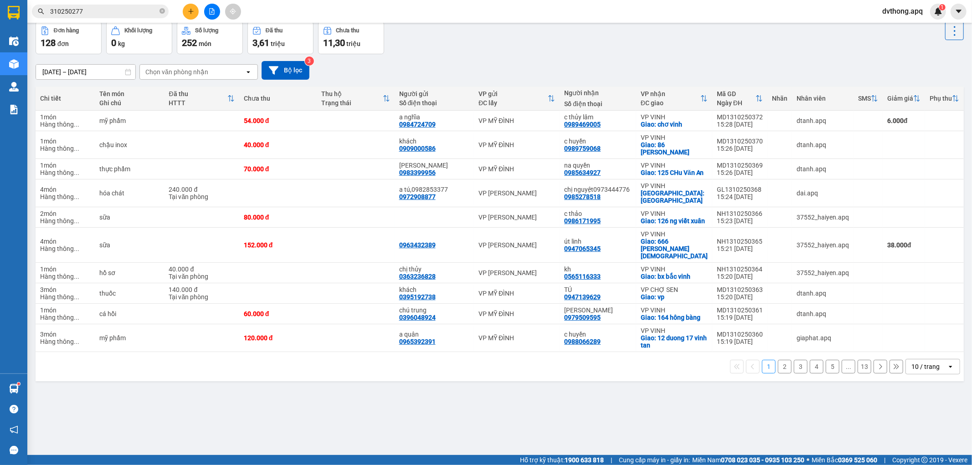
click at [932, 371] on div "10 / trang" at bounding box center [926, 366] width 28 height 9
click at [925, 360] on div "100 / trang" at bounding box center [925, 355] width 55 height 16
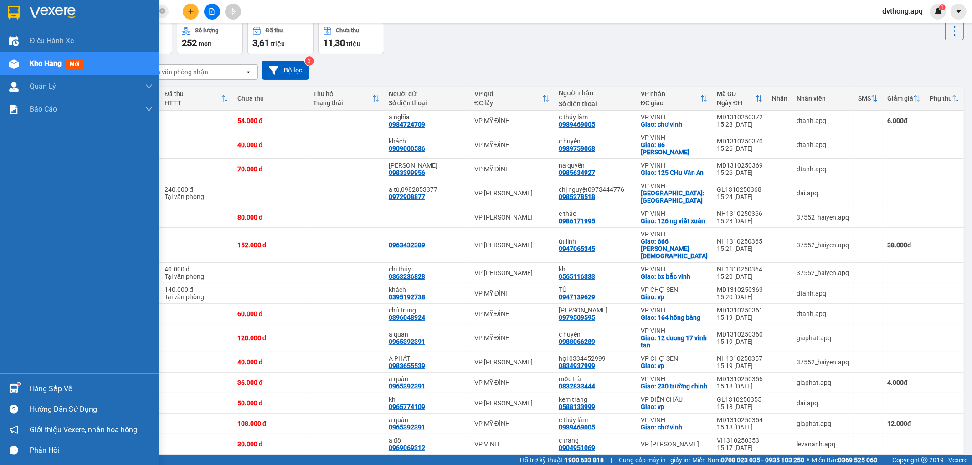
click at [19, 388] on div at bounding box center [14, 389] width 16 height 16
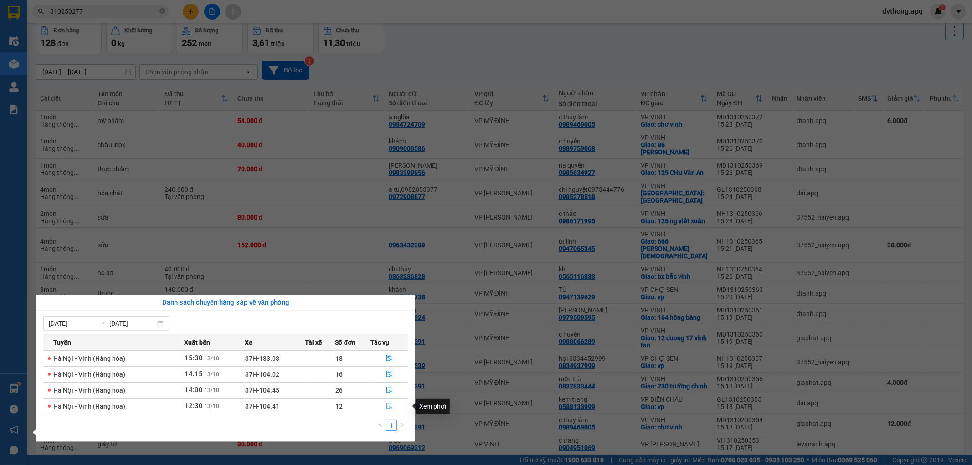
click at [385, 408] on button "button" at bounding box center [389, 406] width 36 height 15
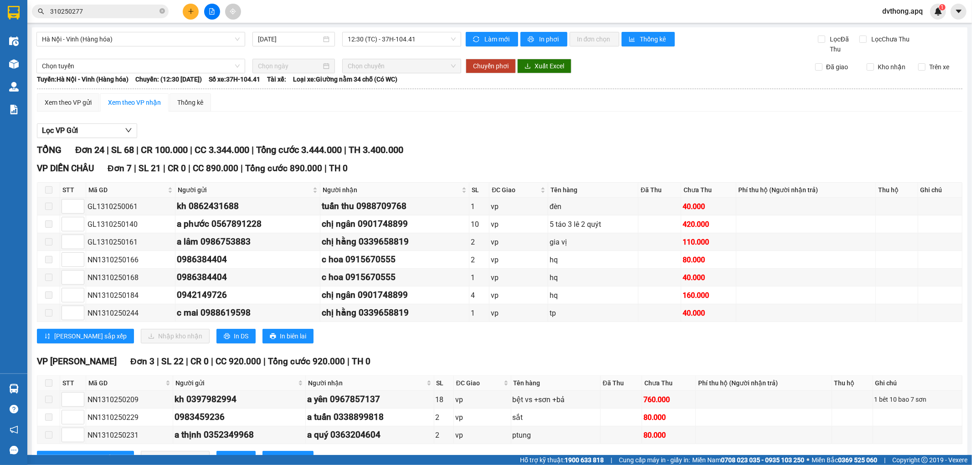
drag, startPoint x: 381, startPoint y: 35, endPoint x: 382, endPoint y: 43, distance: 7.8
click at [381, 39] on span "12:30 (TC) - 37H-104.41" at bounding box center [402, 39] width 108 height 14
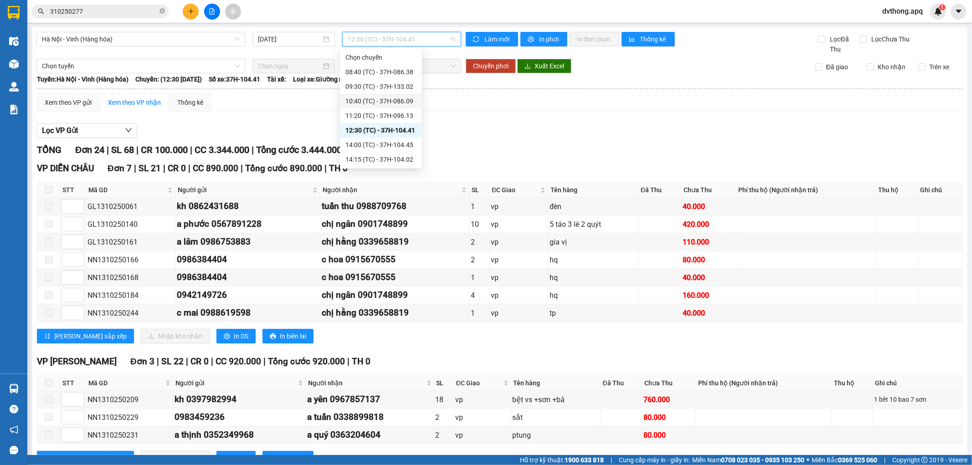
click at [383, 107] on div "10:40 (TC) - 37H-086.09" at bounding box center [381, 101] width 82 height 15
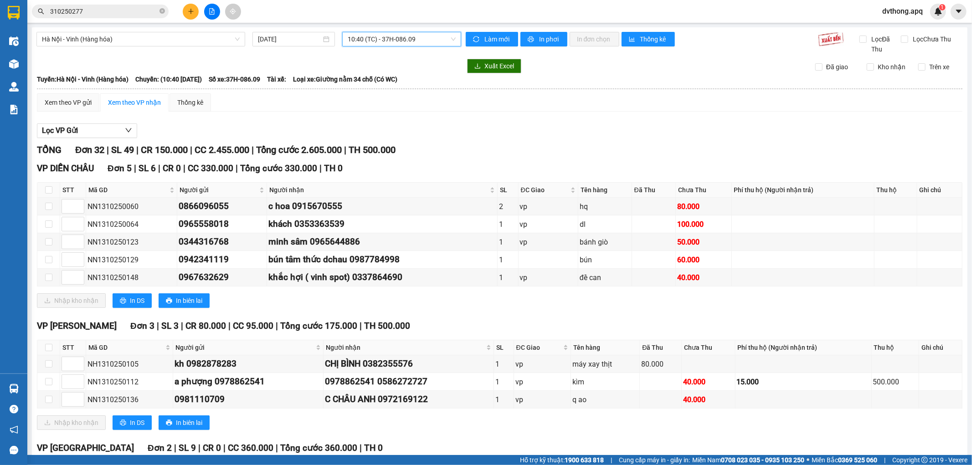
click at [395, 48] on div "Hà Nội - Vinh (Hàng hóa) 13/10/2025 10:40 (TC) - 37H-086.09" at bounding box center [248, 43] width 425 height 22
click at [395, 43] on span "10:40 (TC) - 37H-086.09" at bounding box center [402, 39] width 108 height 14
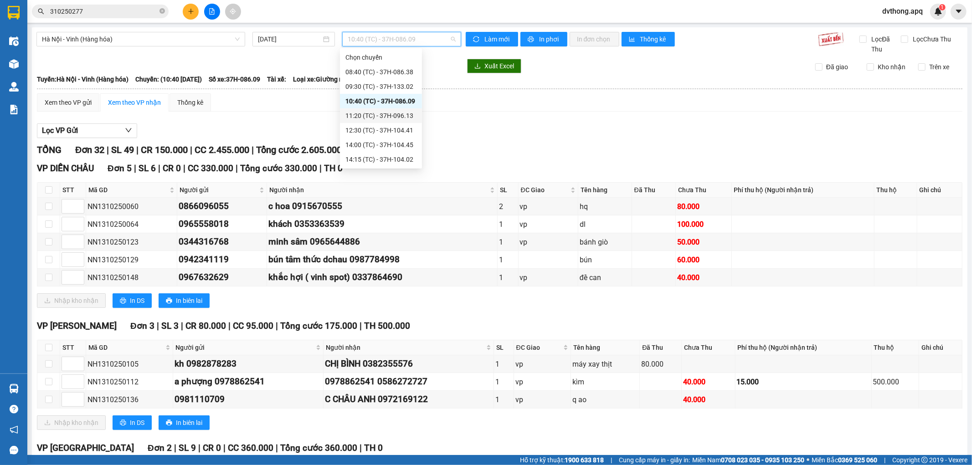
click at [383, 119] on div "11:20 (TC) - 37H-096.13" at bounding box center [380, 116] width 71 height 10
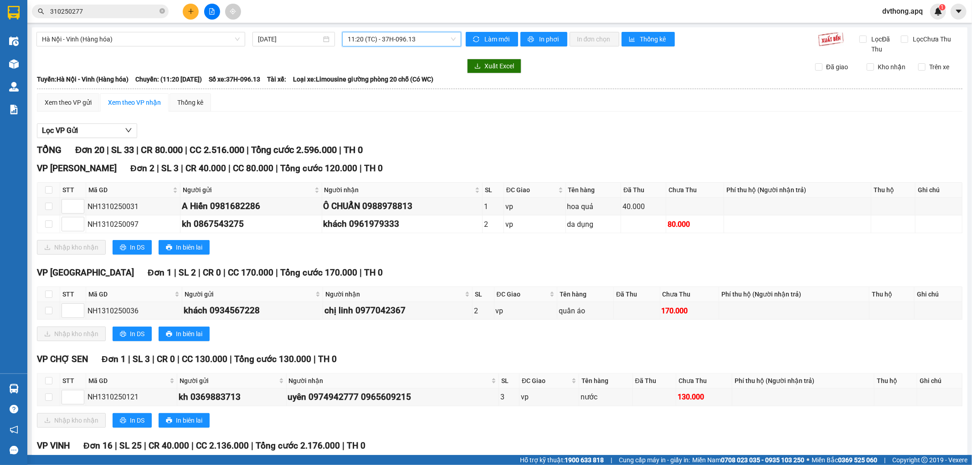
click at [370, 31] on div "Hà Nội - Vinh (Hàng hóa) 13/10/2025 11:20 11:20 (TC) - 37H-096.13 Làm mới In ph…" at bounding box center [500, 414] width 936 height 775
click at [370, 44] on span "11:20 (TC) - 37H-096.13" at bounding box center [402, 39] width 108 height 14
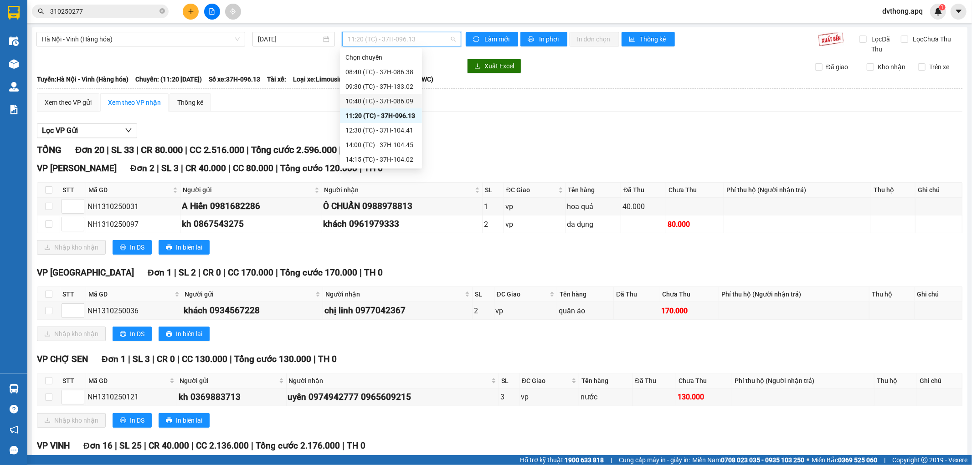
click at [380, 106] on div "10:40 (TC) - 37H-086.09" at bounding box center [380, 101] width 71 height 10
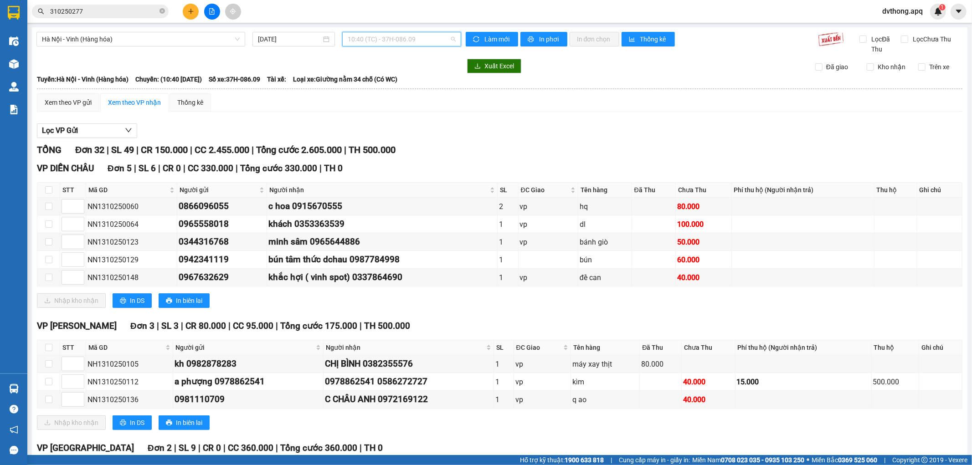
click at [376, 43] on span "10:40 (TC) - 37H-086.09" at bounding box center [402, 39] width 108 height 14
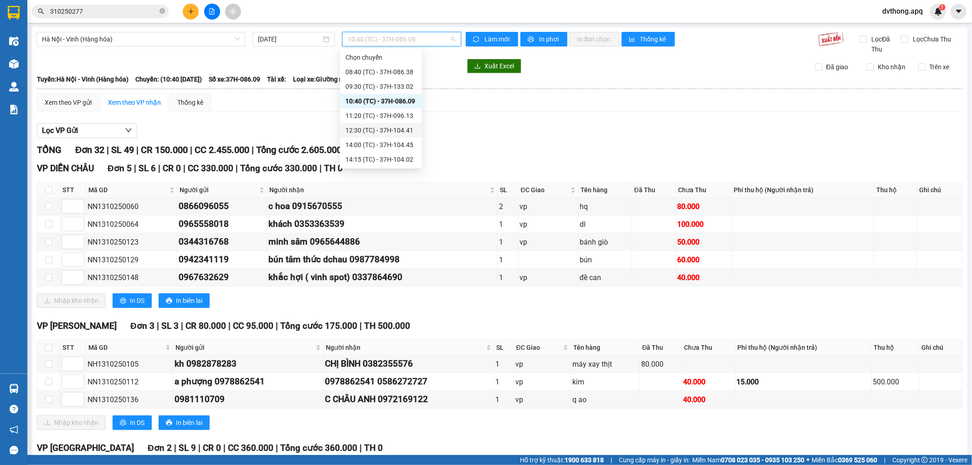
click at [392, 127] on div "12:30 (TC) - 37H-104.41" at bounding box center [380, 130] width 71 height 10
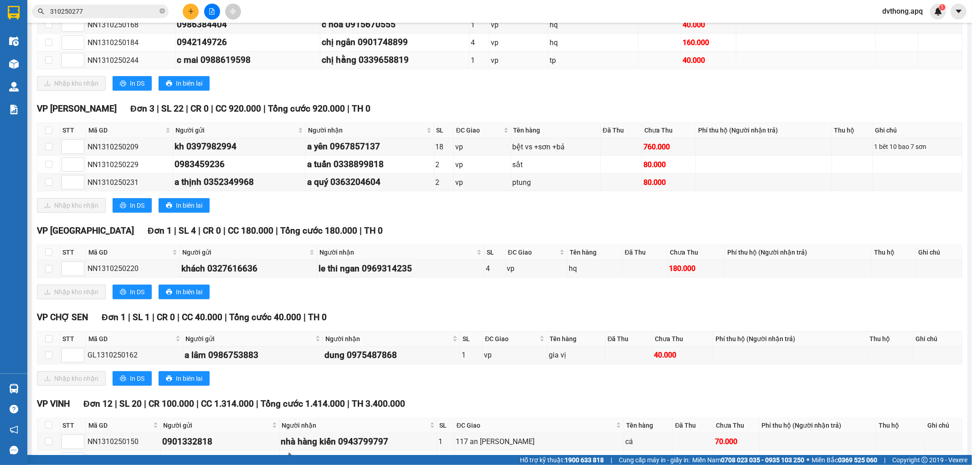
scroll to position [495, 0]
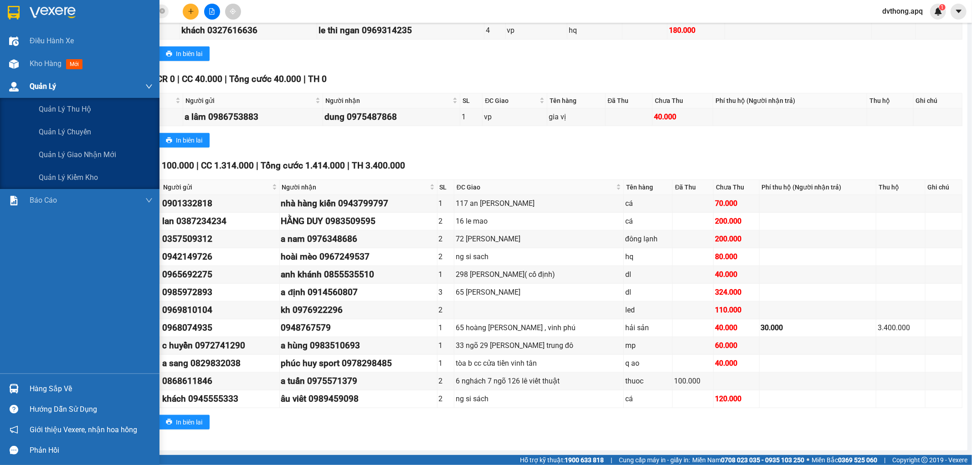
click at [20, 76] on div "Quản Lý" at bounding box center [80, 86] width 160 height 23
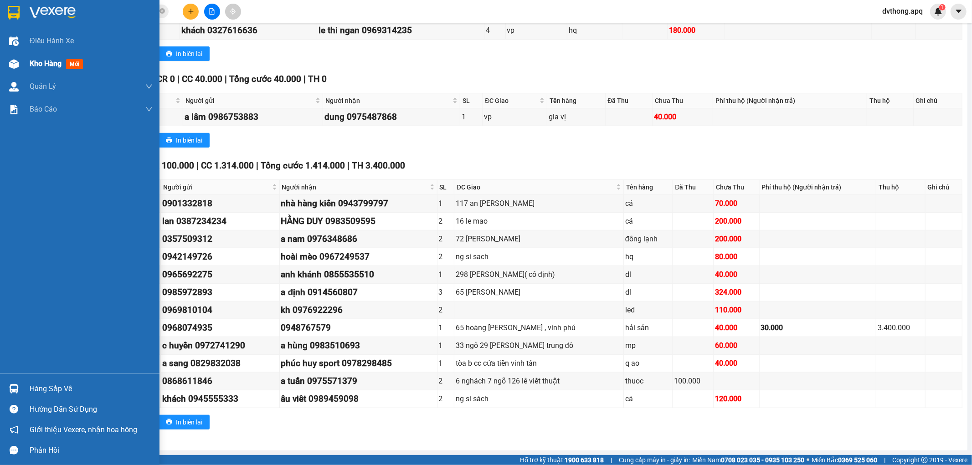
click at [30, 68] on span "Kho hàng" at bounding box center [46, 63] width 32 height 9
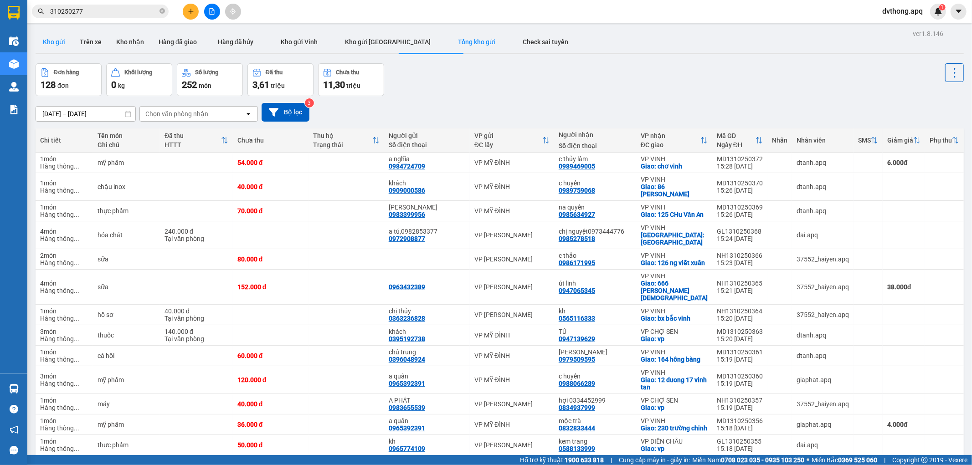
click at [58, 47] on button "Kho gửi" at bounding box center [54, 42] width 37 height 22
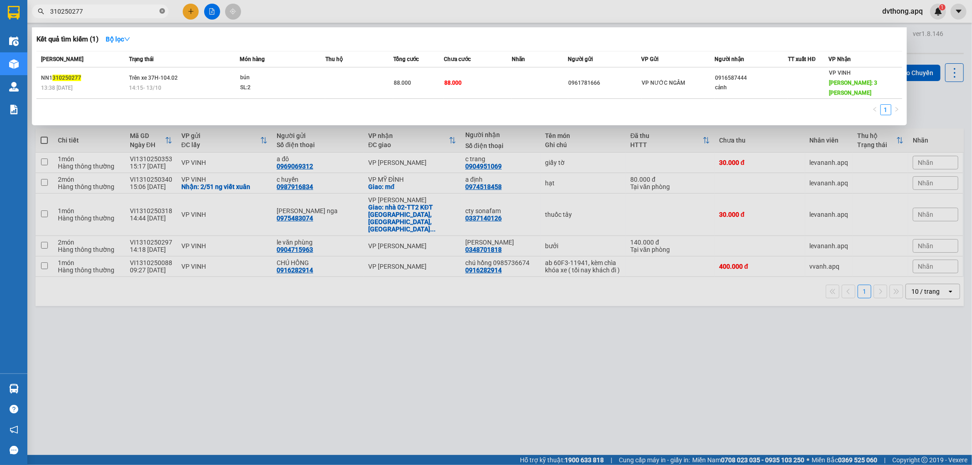
click at [163, 14] on icon "close-circle" at bounding box center [162, 10] width 5 height 5
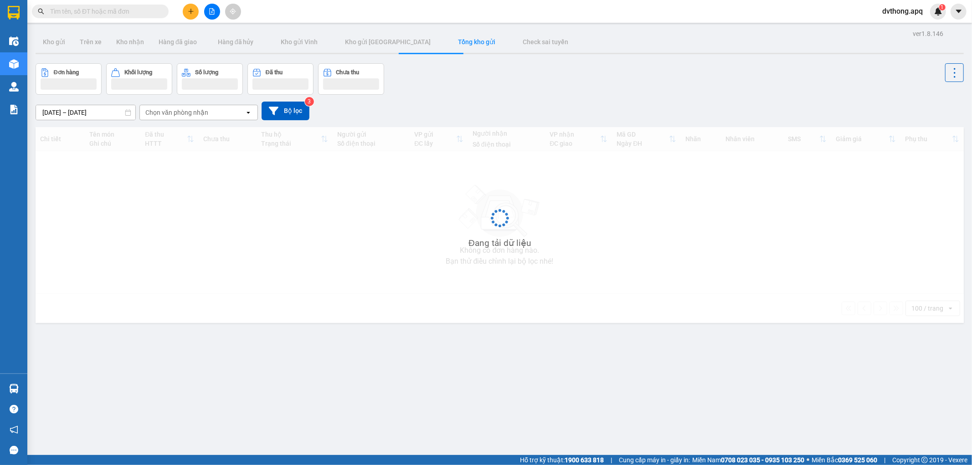
drag, startPoint x: 482, startPoint y: 105, endPoint x: 401, endPoint y: 18, distance: 118.7
click at [482, 103] on div "06/10/2025 – 13/10/2025 Press the down arrow key to interact with the calendar …" at bounding box center [500, 111] width 928 height 19
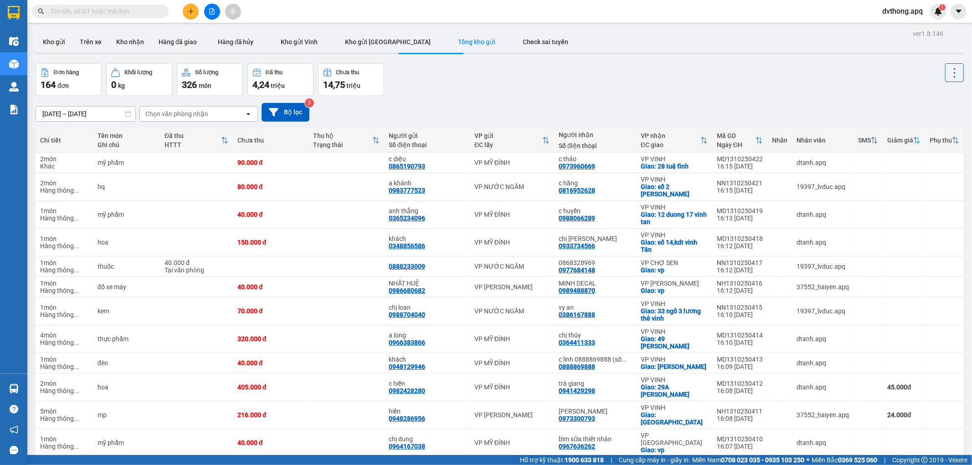
click at [206, 16] on button at bounding box center [212, 12] width 16 height 16
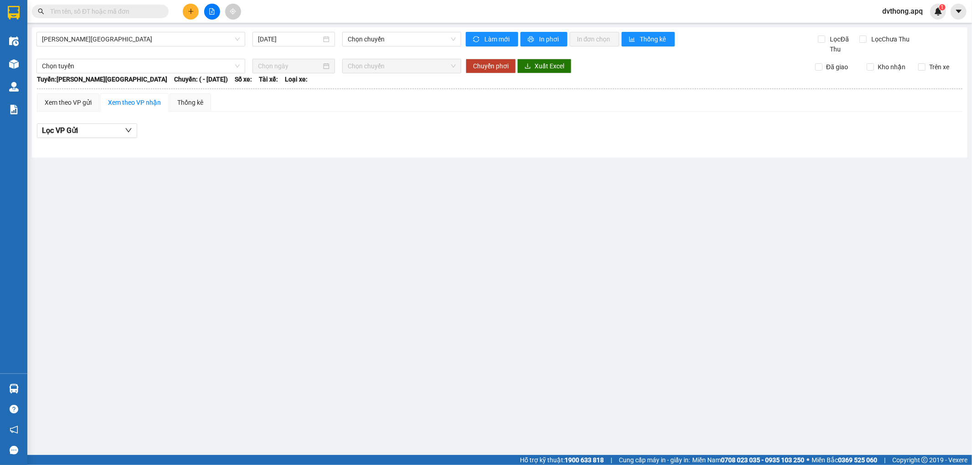
click at [115, 28] on div "Gia Lâm - Mỹ Đình 13/10/2025 Chọn chuyến Làm mới In phơi In đơn chọn Thống kê L…" at bounding box center [500, 92] width 936 height 130
click at [115, 44] on span "Gia Lâm - Mỹ Đình" at bounding box center [141, 39] width 198 height 14
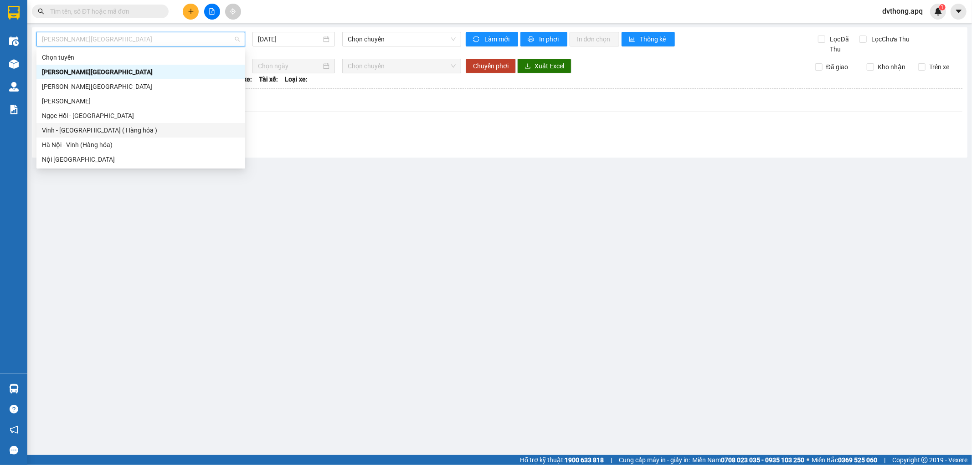
click at [103, 137] on div "Vinh - Hà Nội ( Hàng hóa )" at bounding box center [140, 130] width 209 height 15
type input "13/10/2025"
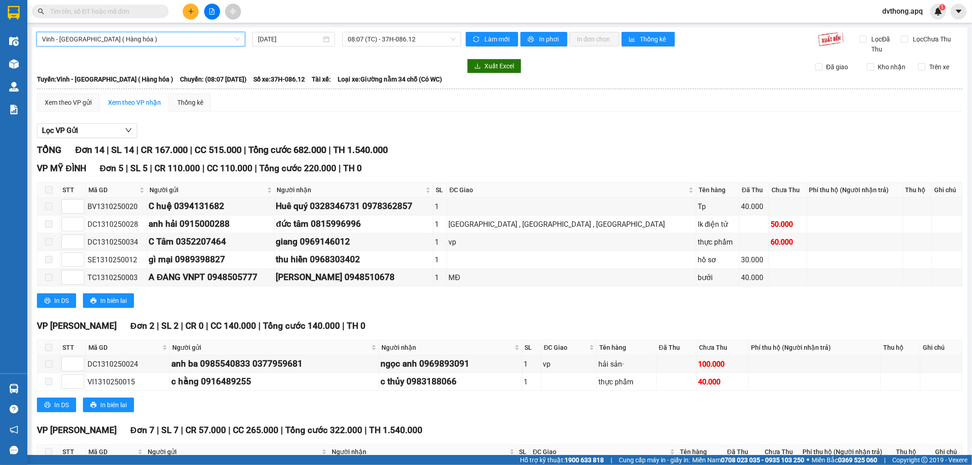
click at [210, 42] on span "Vinh - Hà Nội ( Hàng hóa )" at bounding box center [141, 39] width 198 height 14
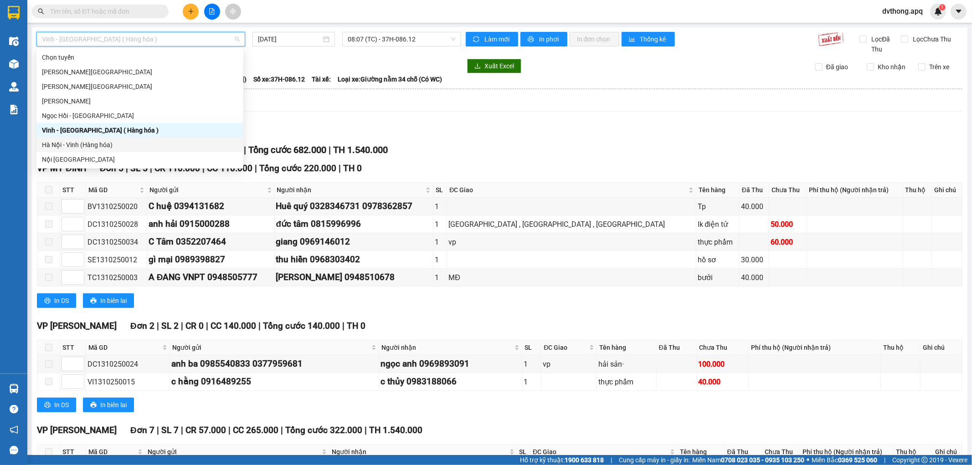
click at [125, 140] on div "Hà Nội - Vinh (Hàng hóa)" at bounding box center [140, 145] width 196 height 10
type input "13/10/2025"
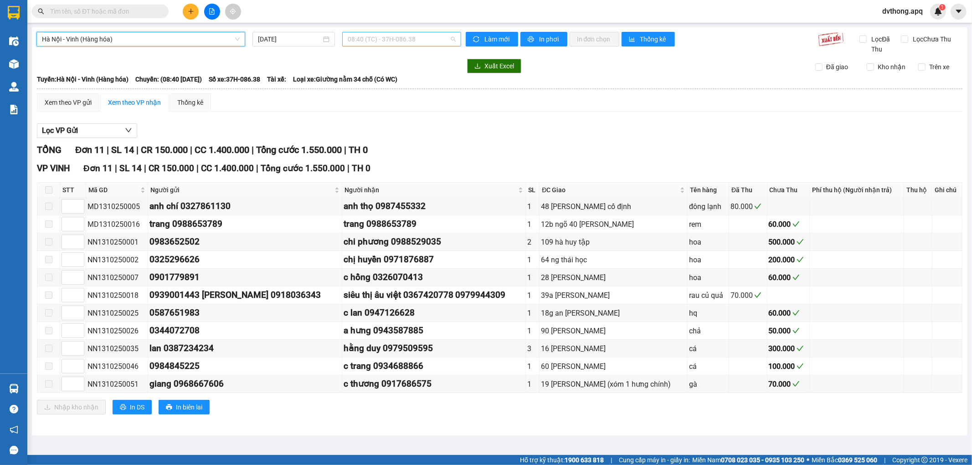
click at [399, 36] on span "08:40 (TC) - 37H-086.38" at bounding box center [402, 39] width 108 height 14
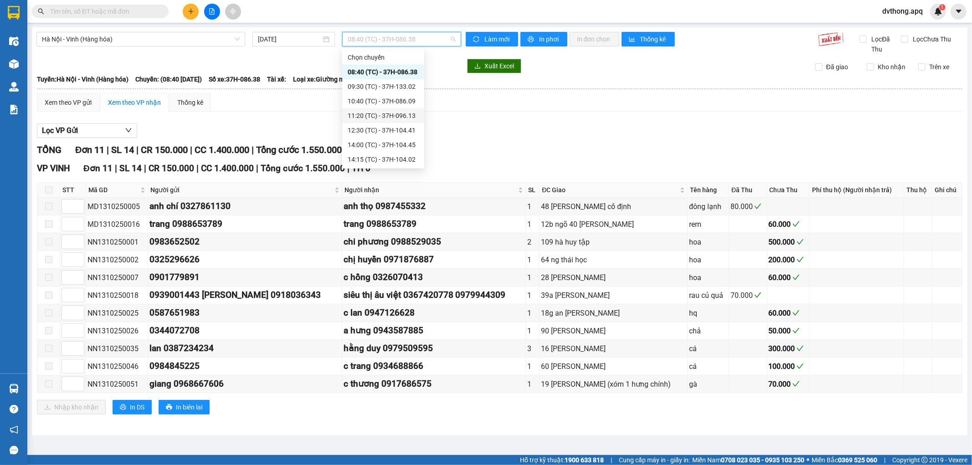
scroll to position [44, 0]
click at [399, 105] on div "14:00 (TC) - 37H-104.45" at bounding box center [383, 101] width 71 height 10
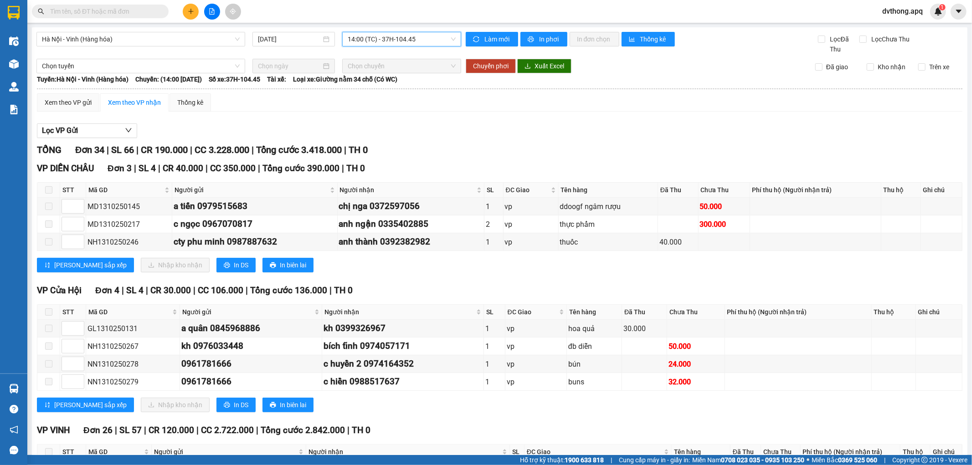
click at [388, 40] on span "14:00 (TC) - 37H-104.45" at bounding box center [402, 39] width 108 height 14
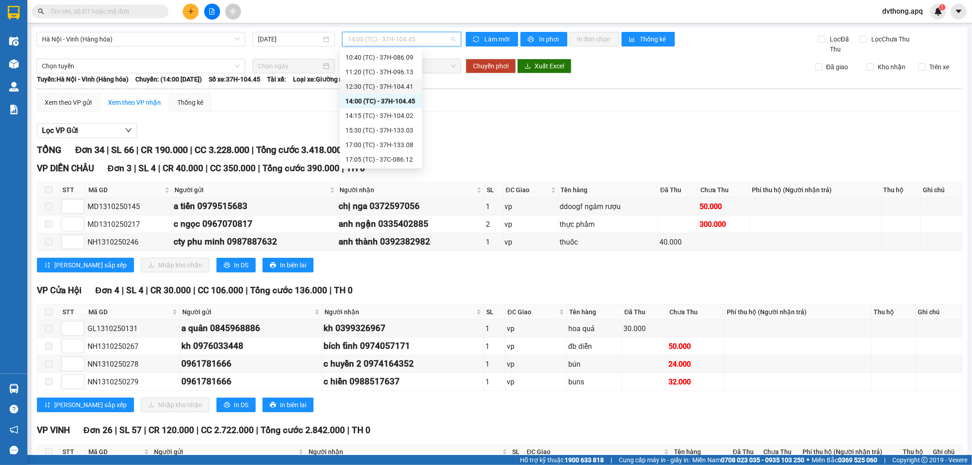
click at [397, 84] on div "12:30 (TC) - 37H-104.41" at bounding box center [380, 87] width 71 height 10
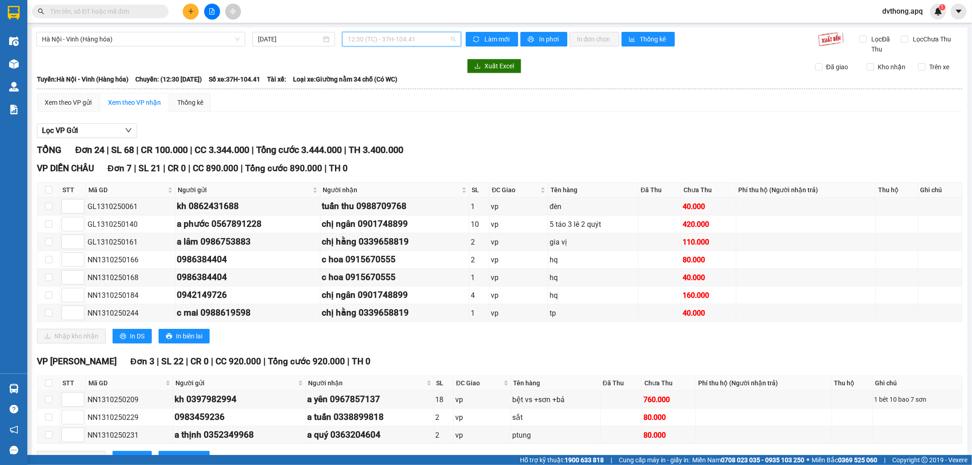
click at [403, 34] on span "12:30 (TC) - 37H-104.41" at bounding box center [402, 39] width 108 height 14
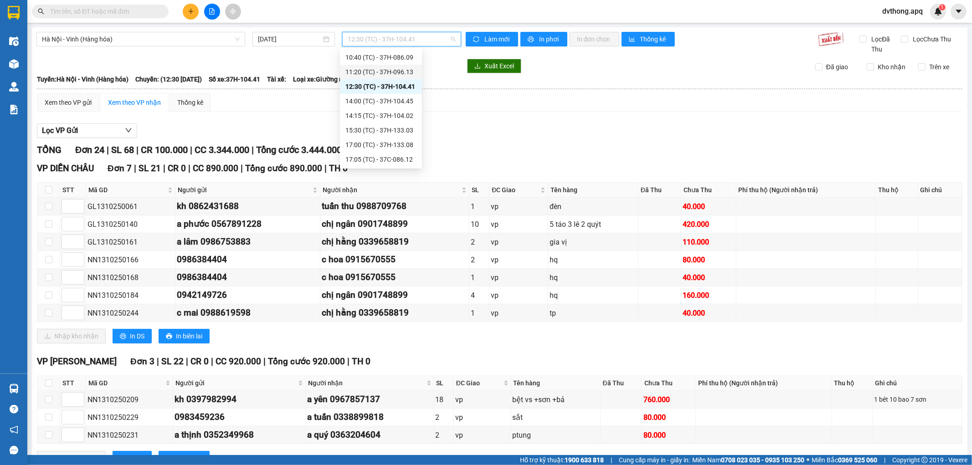
click at [400, 74] on div "11:20 (TC) - 37H-096.13" at bounding box center [380, 72] width 71 height 10
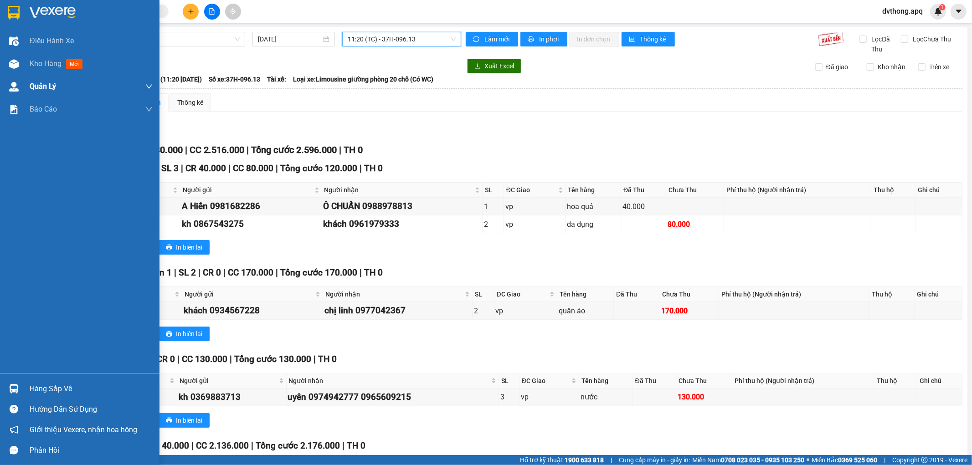
click at [10, 62] on img at bounding box center [14, 64] width 10 height 10
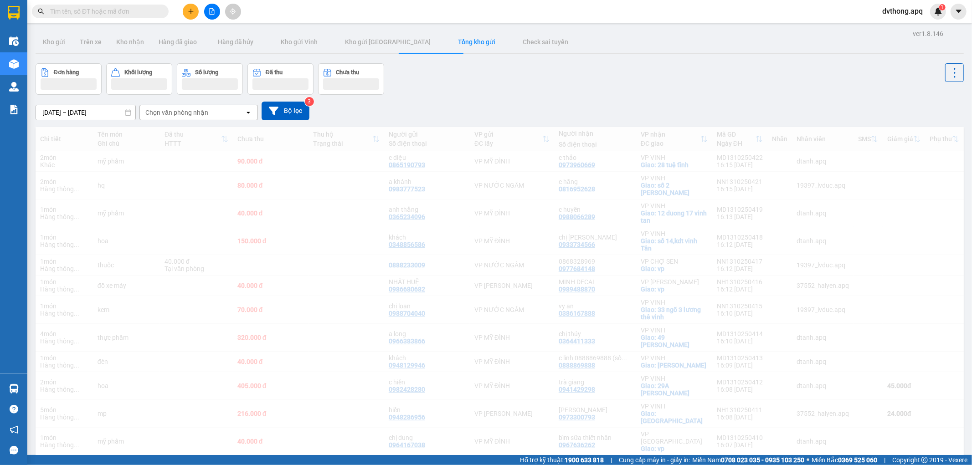
click at [588, 90] on div "Đơn hàng Khối lượng Số lượng Đã thu Chưa thu" at bounding box center [500, 78] width 928 height 31
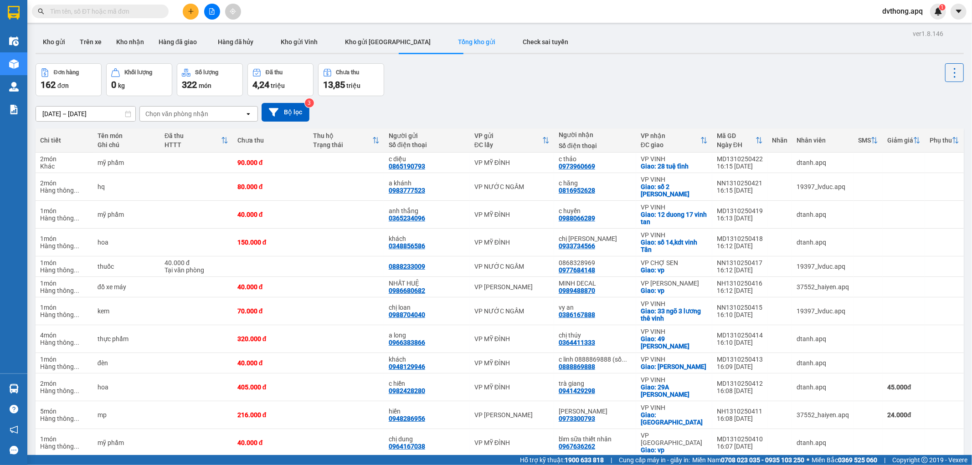
click at [212, 16] on button at bounding box center [212, 12] width 16 height 16
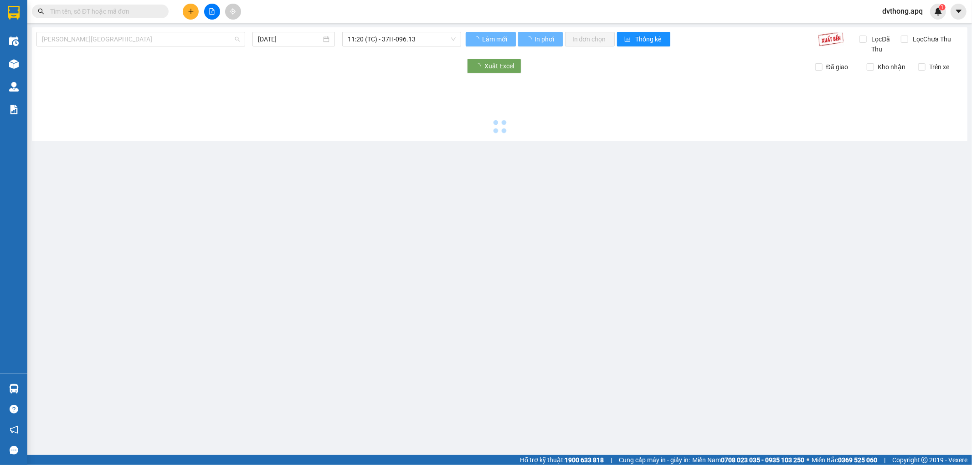
click at [147, 39] on span "Gia Lâm - Mỹ Đình" at bounding box center [141, 39] width 198 height 14
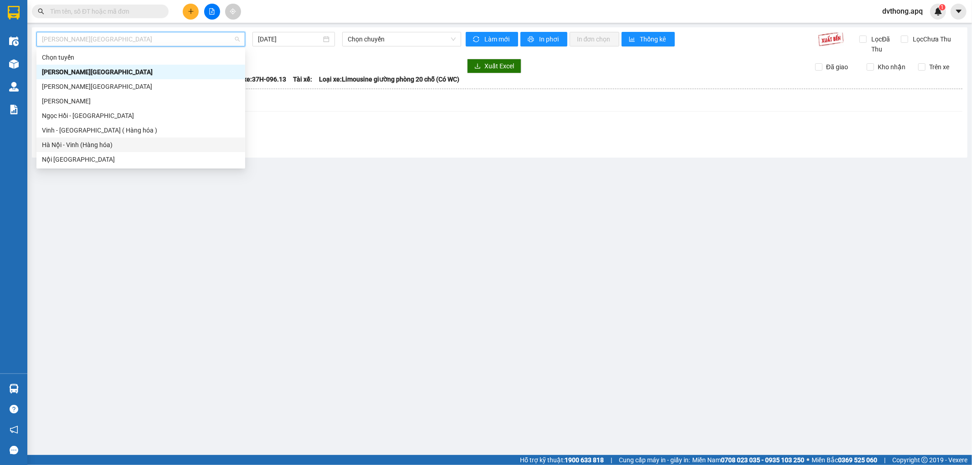
click at [128, 142] on div "Hà Nội - Vinh (Hàng hóa)" at bounding box center [141, 145] width 198 height 10
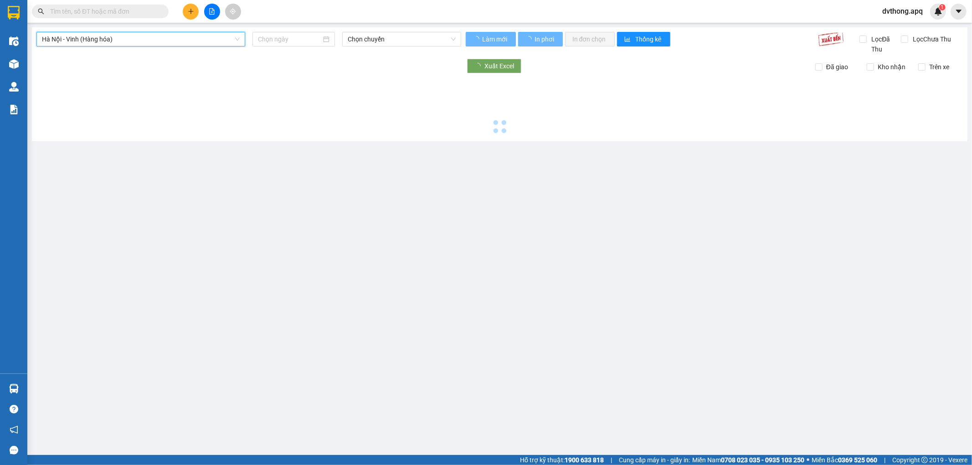
type input "13/10/2025"
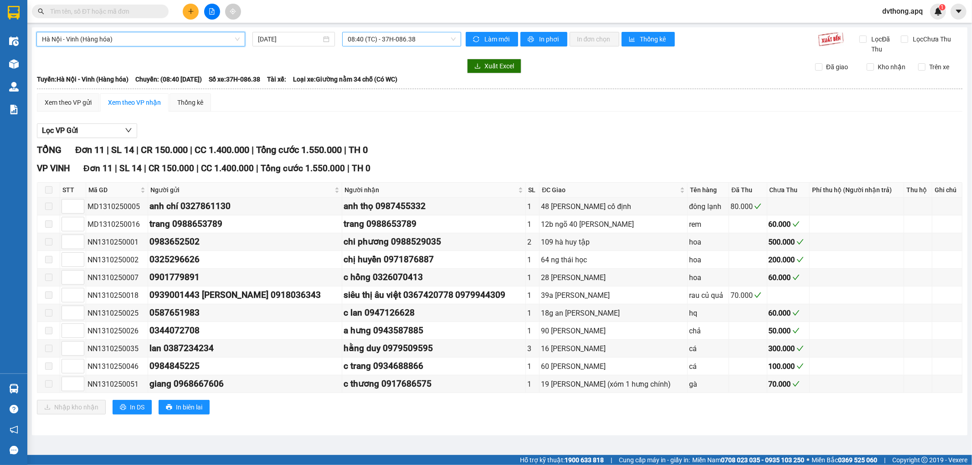
click at [356, 34] on span "08:40 (TC) - 37H-086.38" at bounding box center [402, 39] width 108 height 14
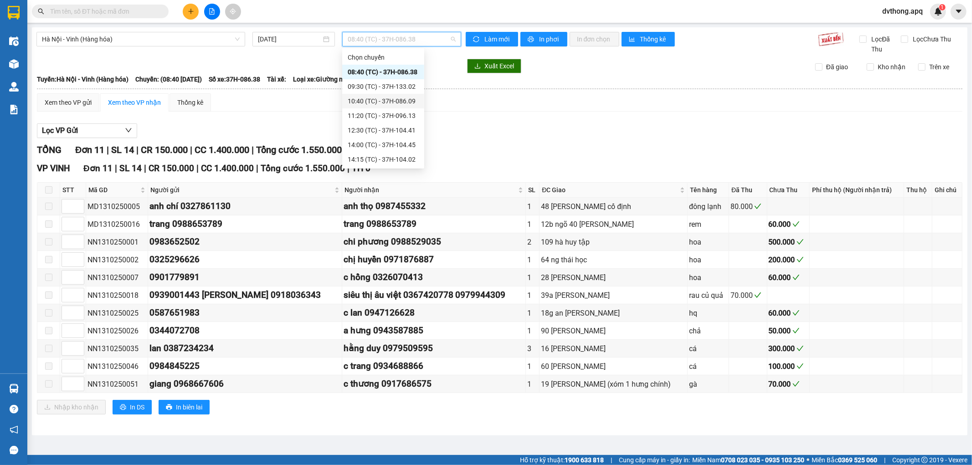
scroll to position [44, 0]
click at [410, 146] on div "17:00 (TC) - 37H-133.08" at bounding box center [383, 145] width 71 height 10
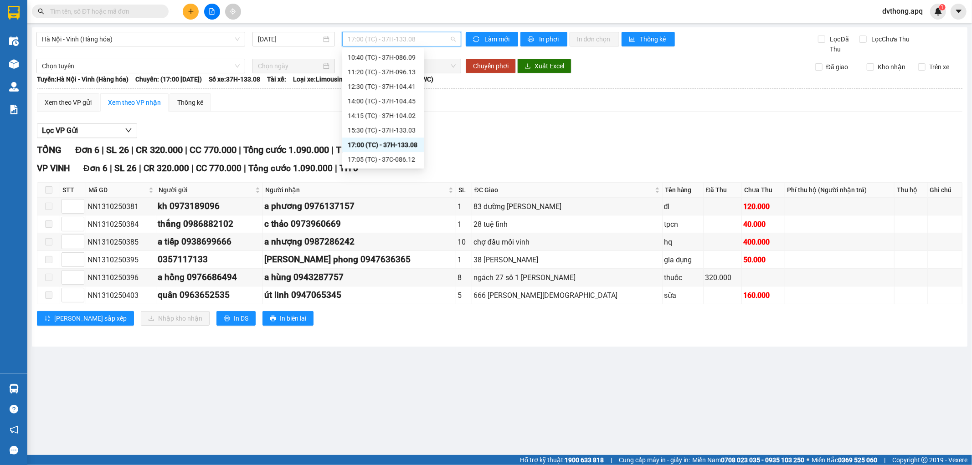
click at [392, 42] on span "17:00 (TC) - 37H-133.08" at bounding box center [402, 39] width 108 height 14
click at [402, 155] on div "17:05 (TC) - 37C-086.12" at bounding box center [383, 160] width 71 height 10
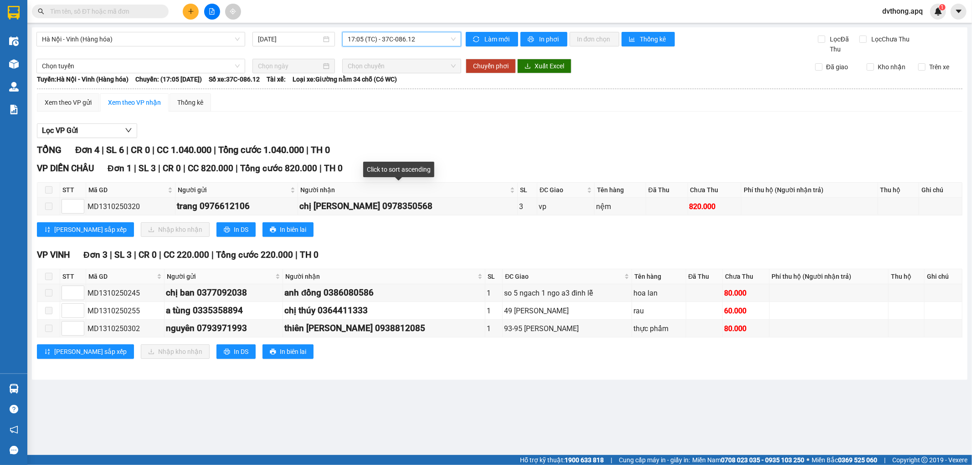
drag, startPoint x: 443, startPoint y: 244, endPoint x: 429, endPoint y: 236, distance: 16.2
click at [438, 242] on div "TỔNG Đơn 4 | SL 6 | CR 0 | CC 1.040.000 | Tổng cước 1.040.000 | TH 0 VP DIỄN CH…" at bounding box center [500, 256] width 926 height 227
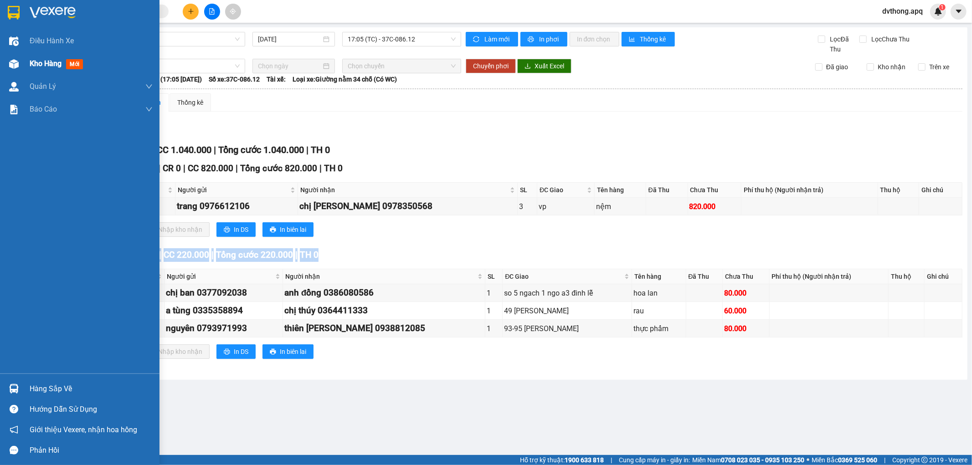
click at [16, 62] on img at bounding box center [14, 64] width 10 height 10
click at [55, 65] on span "Kho hàng" at bounding box center [46, 63] width 32 height 9
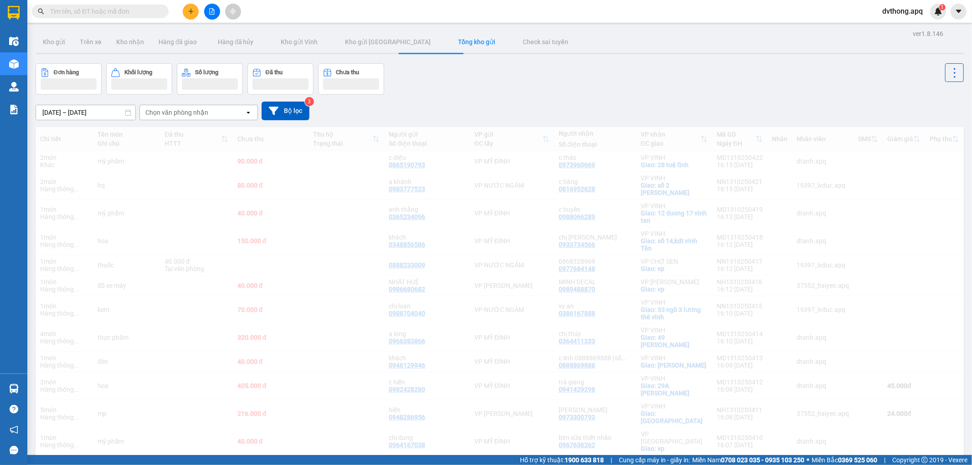
click at [519, 88] on div "Đơn hàng Khối lượng Số lượng Đã thu Chưa thu" at bounding box center [500, 78] width 928 height 31
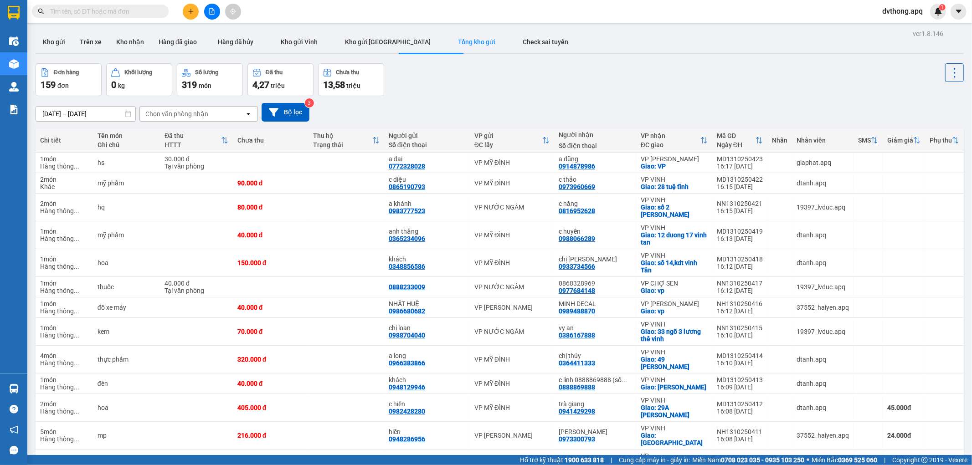
click at [210, 11] on icon "file-add" at bounding box center [212, 11] width 6 height 6
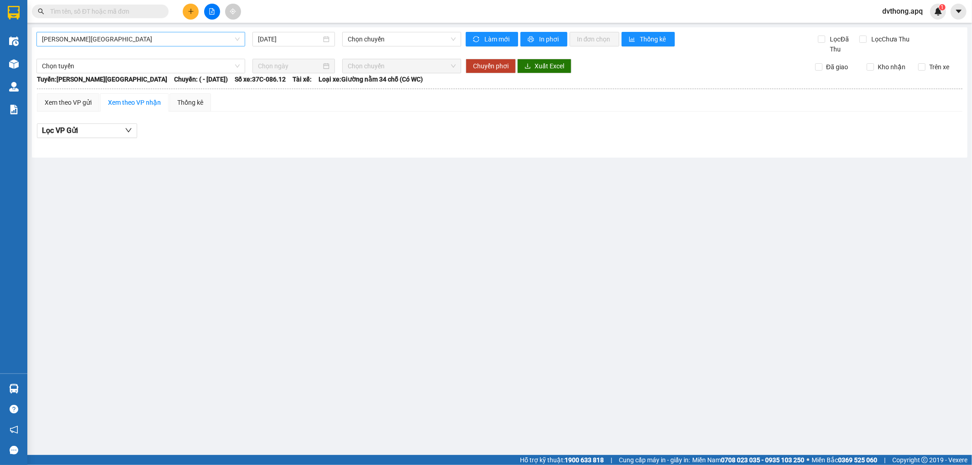
click at [146, 41] on span "Gia Lâm - Mỹ Đình" at bounding box center [141, 39] width 198 height 14
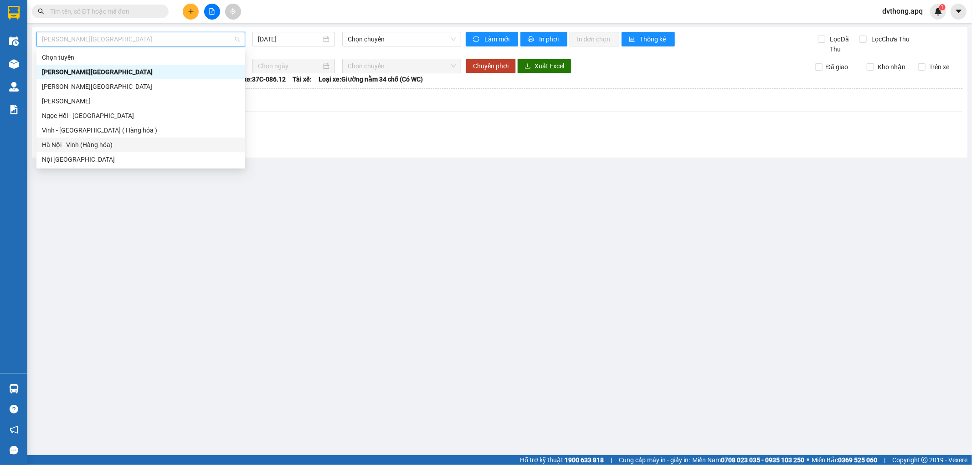
click at [150, 146] on div "Hà Nội - Vinh (Hàng hóa)" at bounding box center [141, 145] width 198 height 10
type input "13/10/2025"
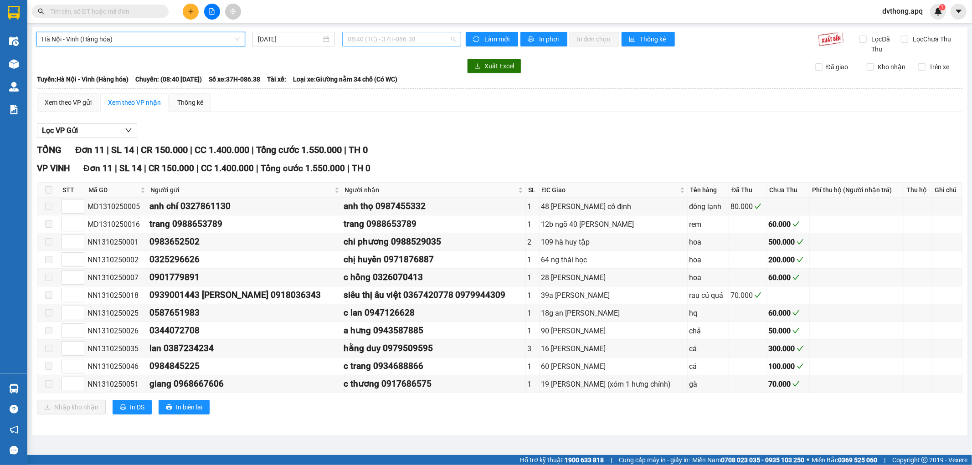
click at [392, 37] on span "08:40 (TC) - 37H-086.38" at bounding box center [402, 39] width 108 height 14
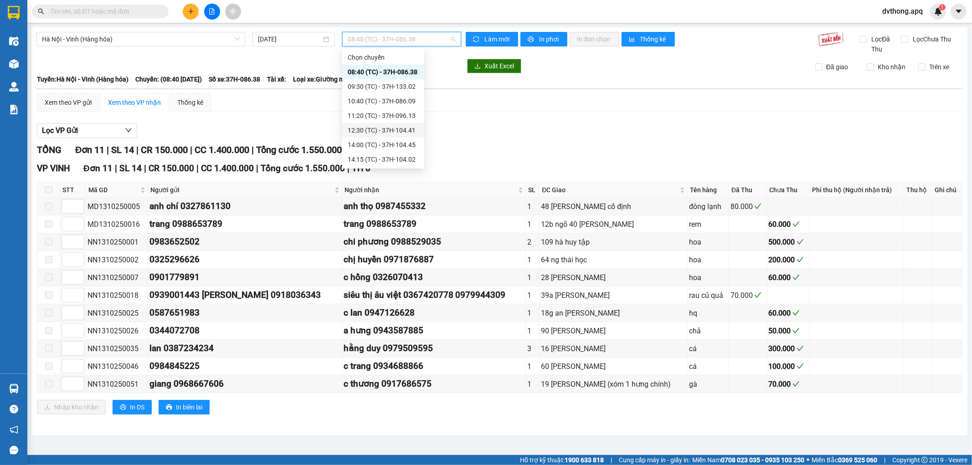
click at [392, 129] on div "12:30 (TC) - 37H-104.41" at bounding box center [383, 130] width 71 height 10
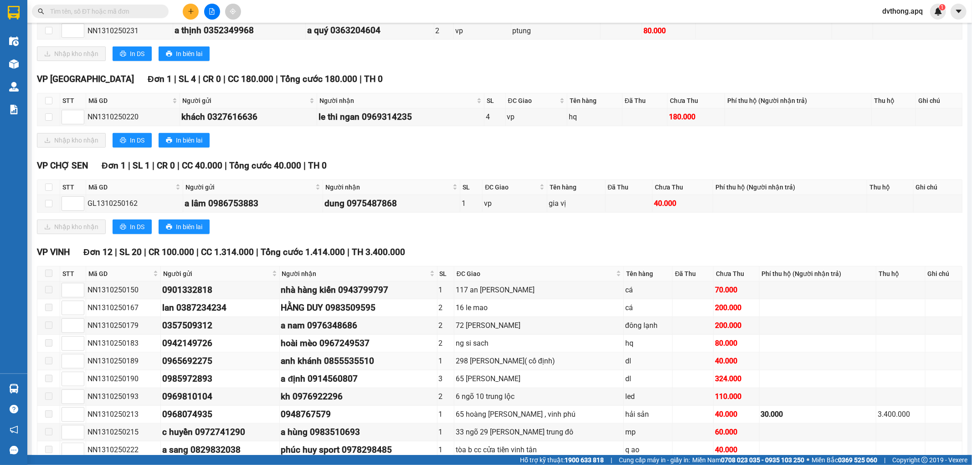
scroll to position [495, 0]
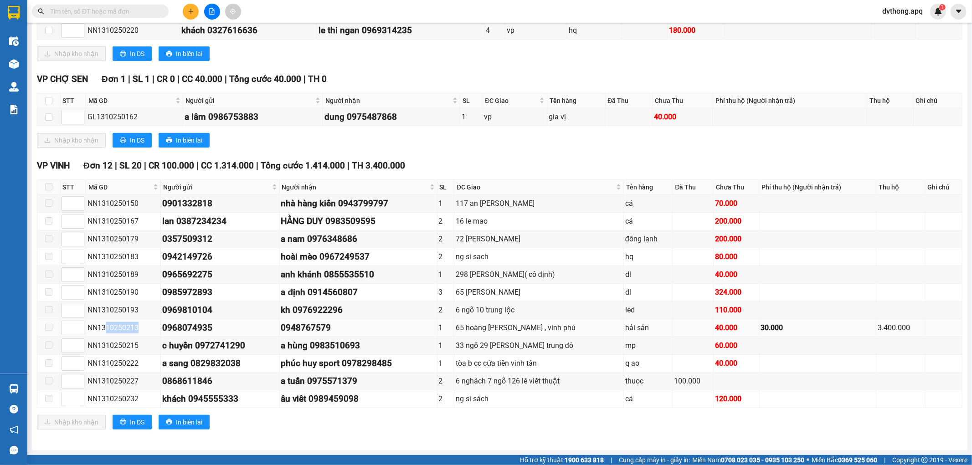
drag, startPoint x: 105, startPoint y: 329, endPoint x: 145, endPoint y: 330, distance: 40.1
click at [145, 330] on div "NN1310250213" at bounding box center [124, 327] width 72 height 11
copy div "10250213"
click at [140, 9] on input "text" at bounding box center [104, 11] width 108 height 10
paste input "10250213"
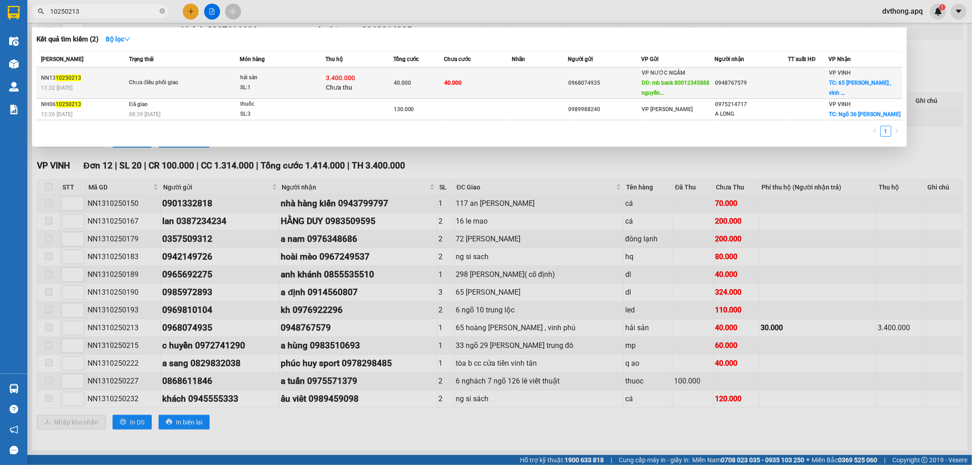
type input "10250213"
click at [384, 89] on div "3.400.000 Chưa thu" at bounding box center [359, 82] width 67 height 19
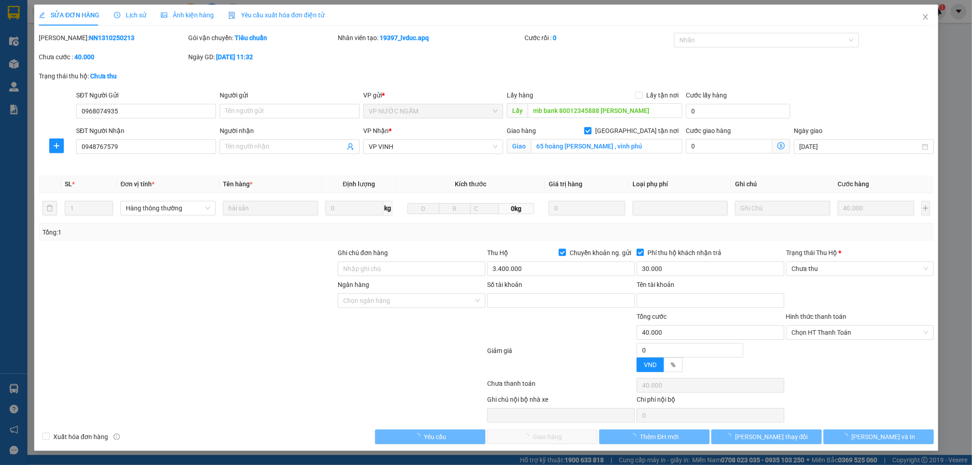
type input "0968074935"
type input "mb bank 80012345888 nguyễn tiến anh"
type input "0948767579"
checkbox input "true"
type input "65 hoàng phan thái , vinh phú"
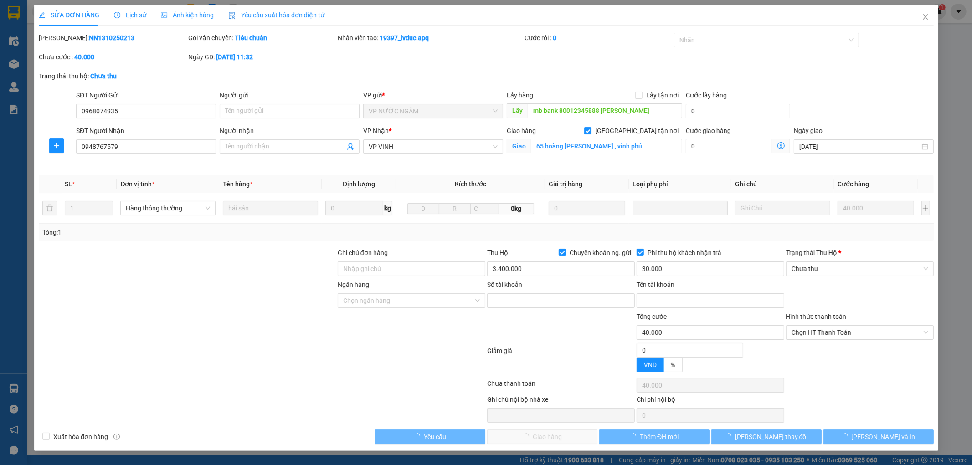
type input "40.000"
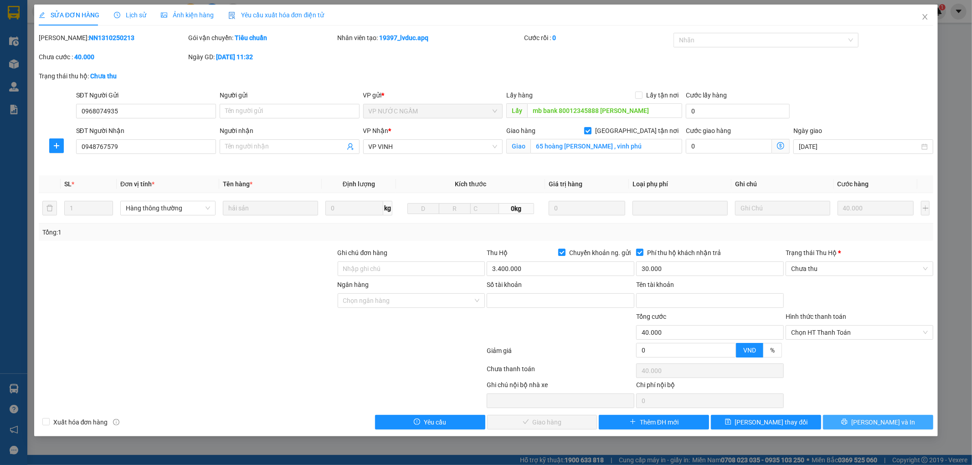
click at [850, 424] on button "Lưu và In" at bounding box center [878, 422] width 110 height 15
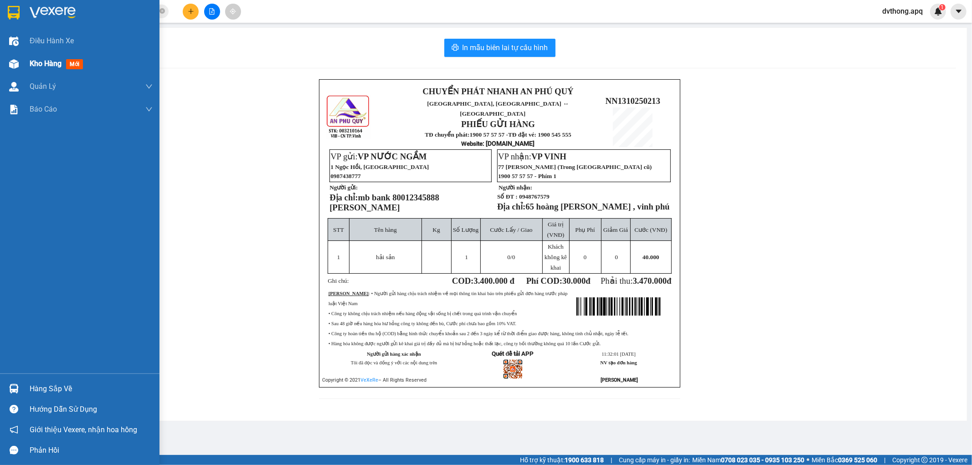
click at [29, 67] on div "Kho hàng mới" at bounding box center [80, 63] width 160 height 23
click at [49, 68] on span "Kho hàng" at bounding box center [46, 63] width 32 height 9
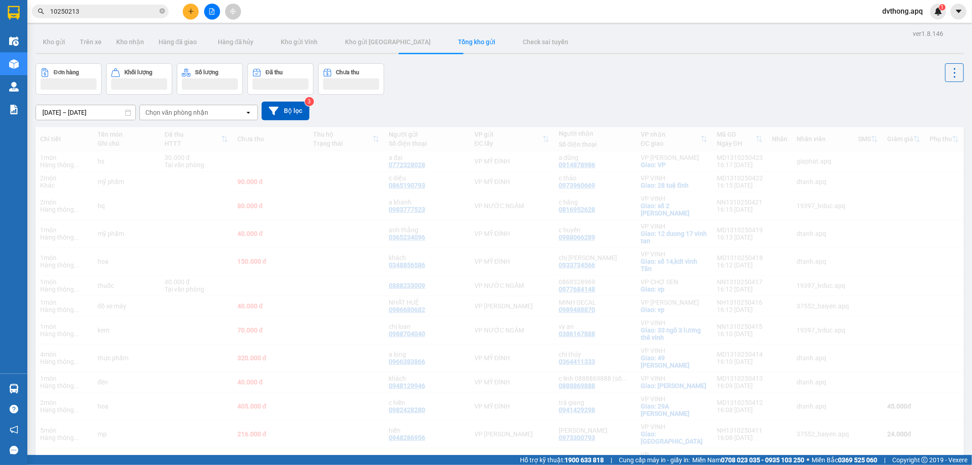
click at [161, 15] on span at bounding box center [162, 11] width 5 height 9
click at [163, 10] on span at bounding box center [162, 11] width 5 height 10
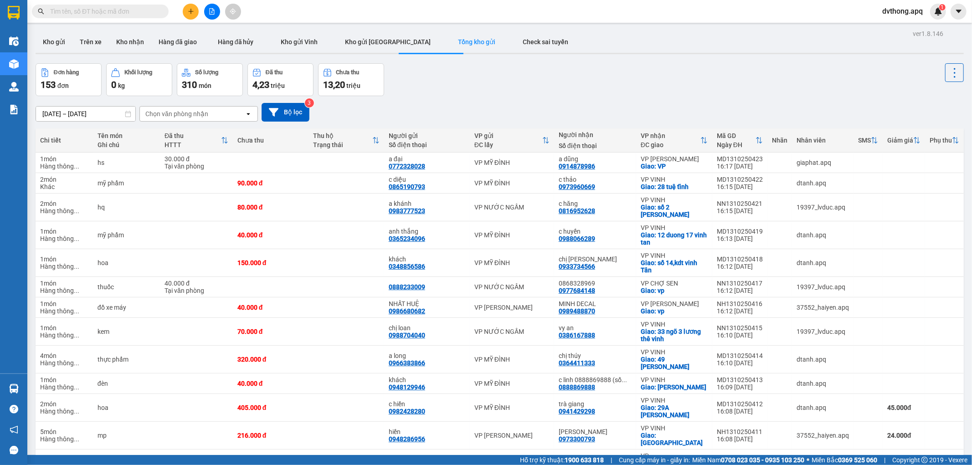
click at [207, 10] on button at bounding box center [212, 12] width 16 height 16
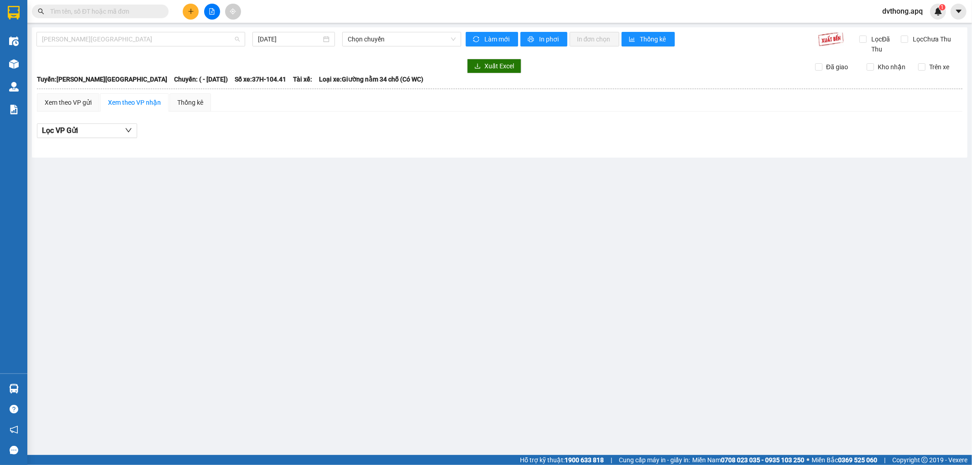
click at [92, 37] on span "Gia Lâm - Mỹ Đình" at bounding box center [141, 39] width 198 height 14
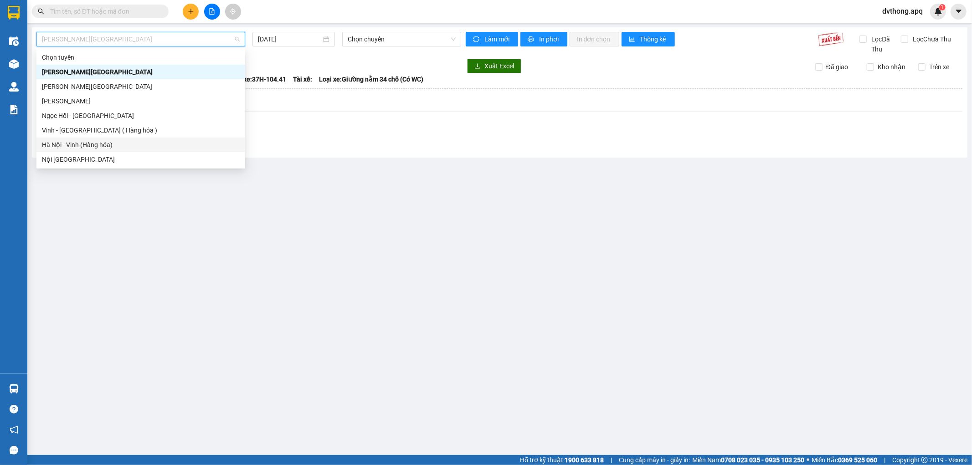
click at [93, 141] on div "Hà Nội - Vinh (Hàng hóa)" at bounding box center [141, 145] width 198 height 10
type input "13/10/2025"
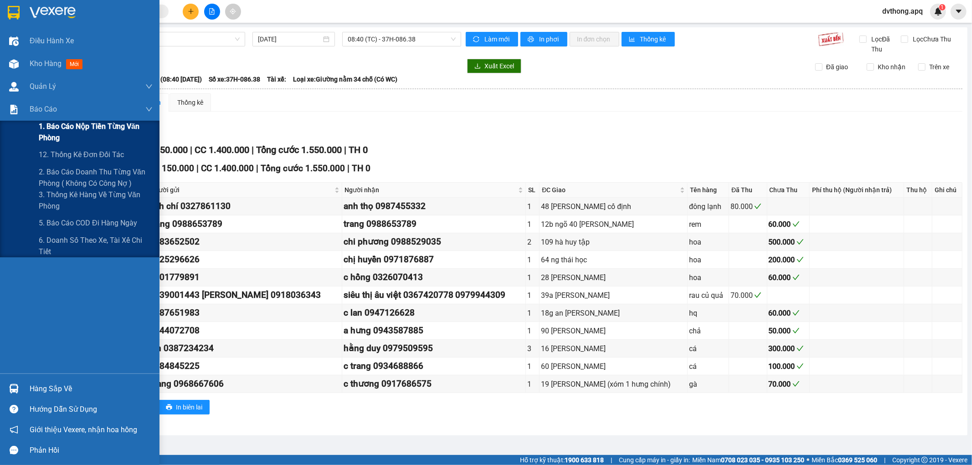
click at [80, 139] on span "1. Báo cáo nộp tiền từng văn phòng" at bounding box center [96, 132] width 114 height 23
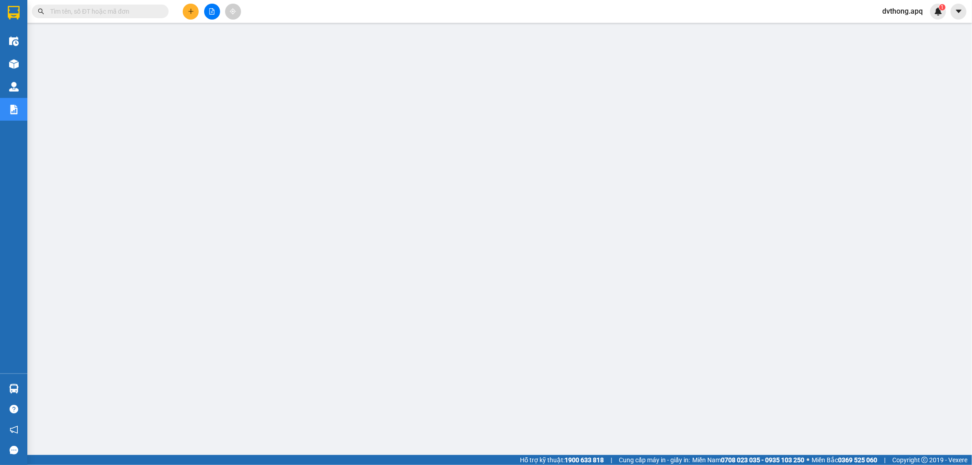
click at [896, 14] on span "dvthong.apq" at bounding box center [902, 10] width 55 height 11
click at [897, 26] on span "Đăng xuất" at bounding box center [907, 28] width 38 height 10
